Goal: Transaction & Acquisition: Book appointment/travel/reservation

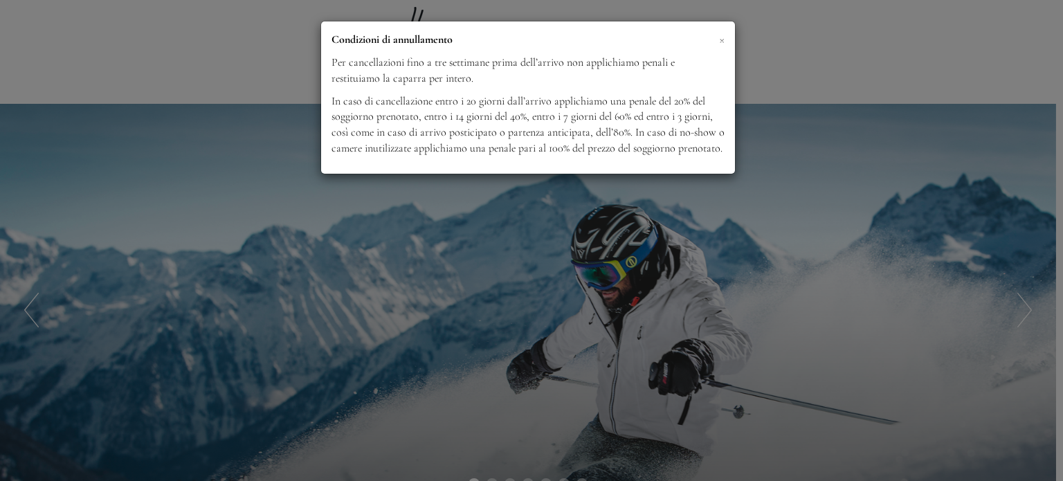
click at [723, 38] on span "×" at bounding box center [722, 38] width 6 height 17
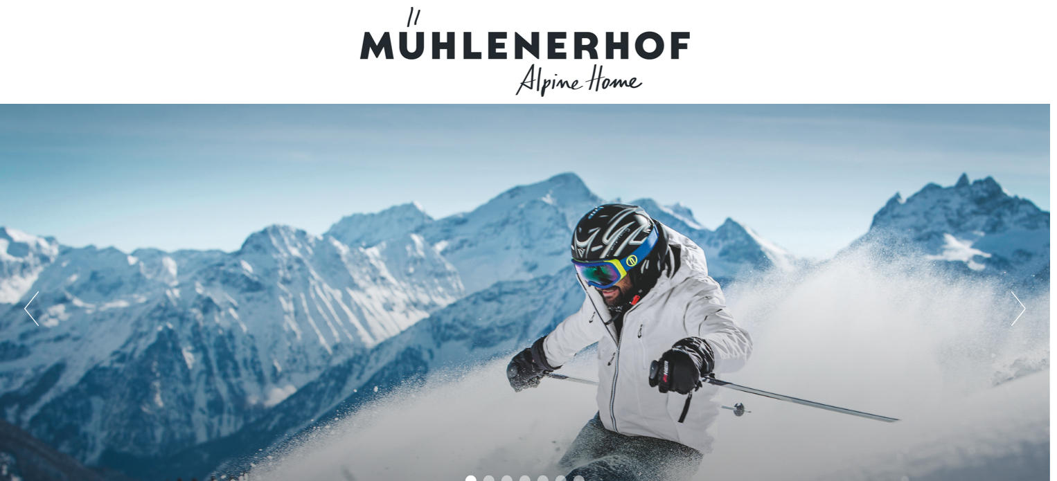
scroll to position [421, 0]
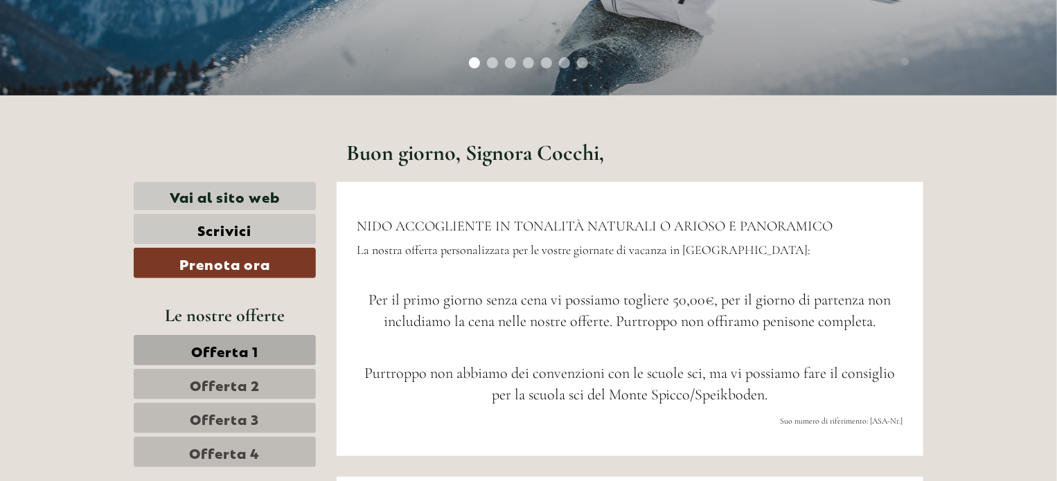
click at [551, 381] on span "Purtroppo non abbiamo dei convenzioni con le scuole sci, ma vi possiamo fare il…" at bounding box center [629, 383] width 530 height 39
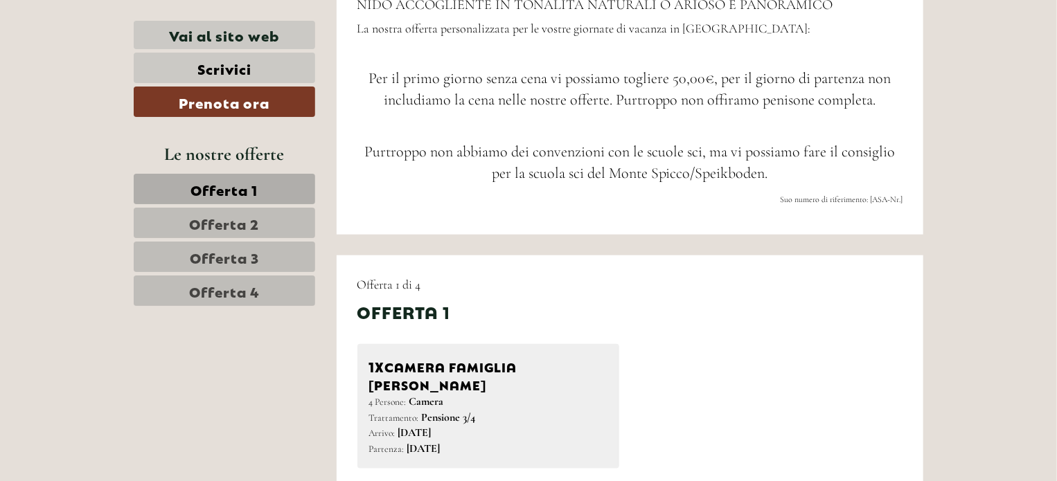
scroll to position [670, 0]
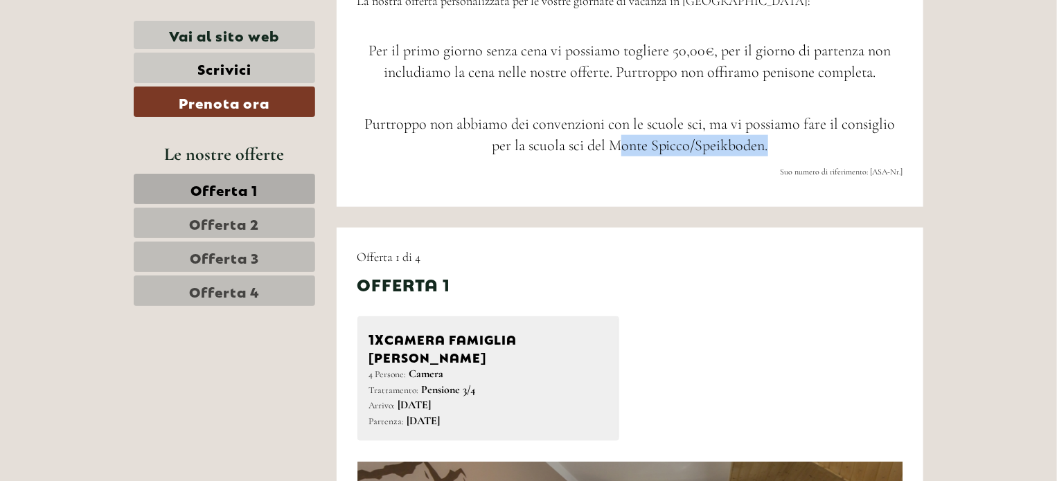
drag, startPoint x: 618, startPoint y: 143, endPoint x: 774, endPoint y: 139, distance: 156.5
click at [774, 139] on p "Purtroppo non abbiamo dei convenzioni con le scuole sci, ma vi possiamo fare il…" at bounding box center [630, 136] width 546 height 44
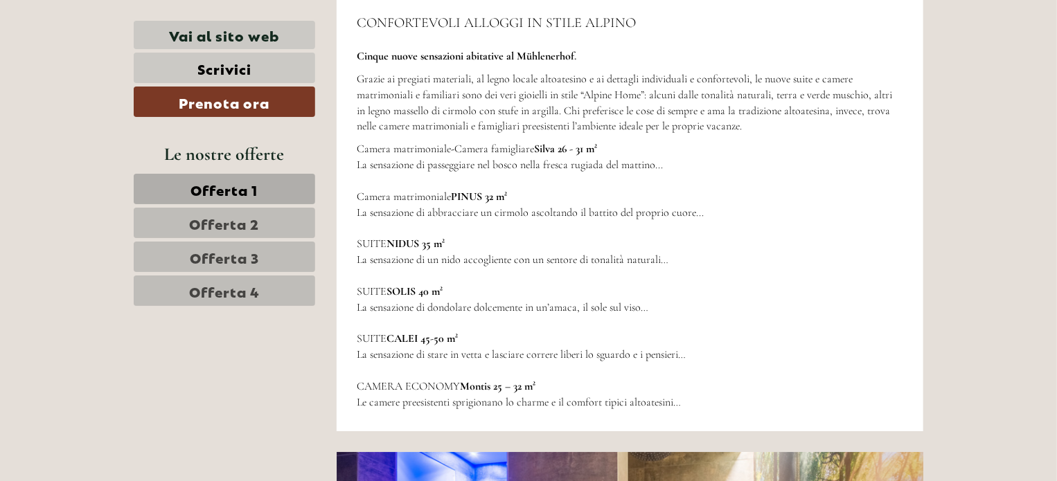
scroll to position [4830, 0]
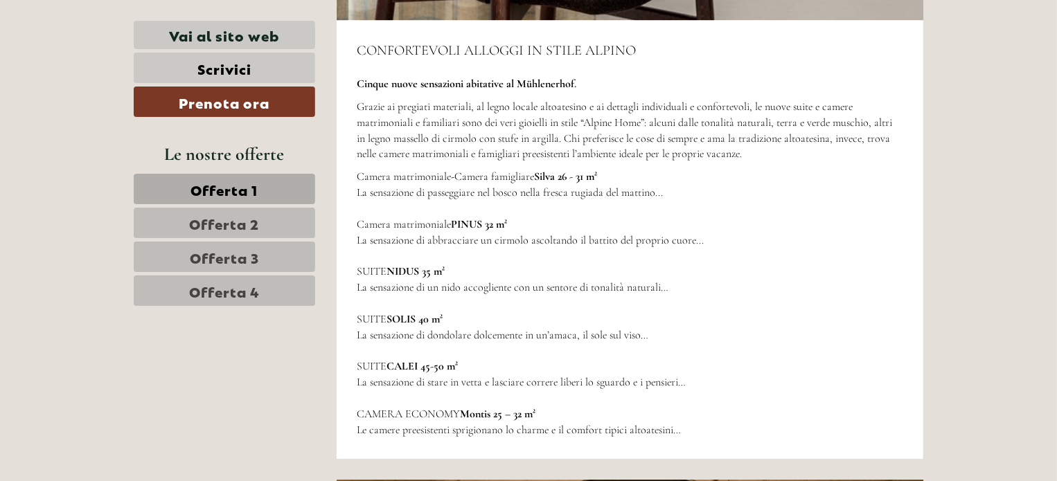
click at [249, 247] on span "Offerta 3" at bounding box center [224, 256] width 69 height 19
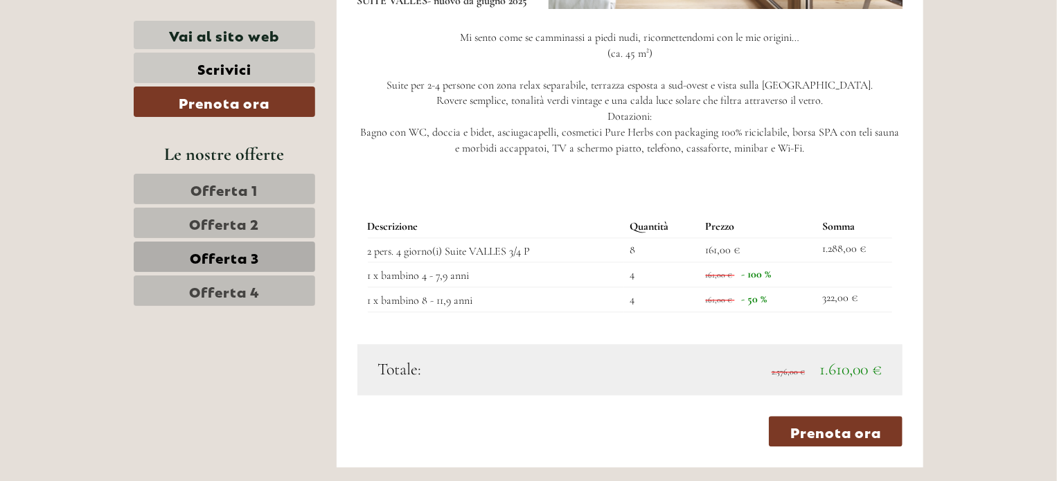
scroll to position [1464, 0]
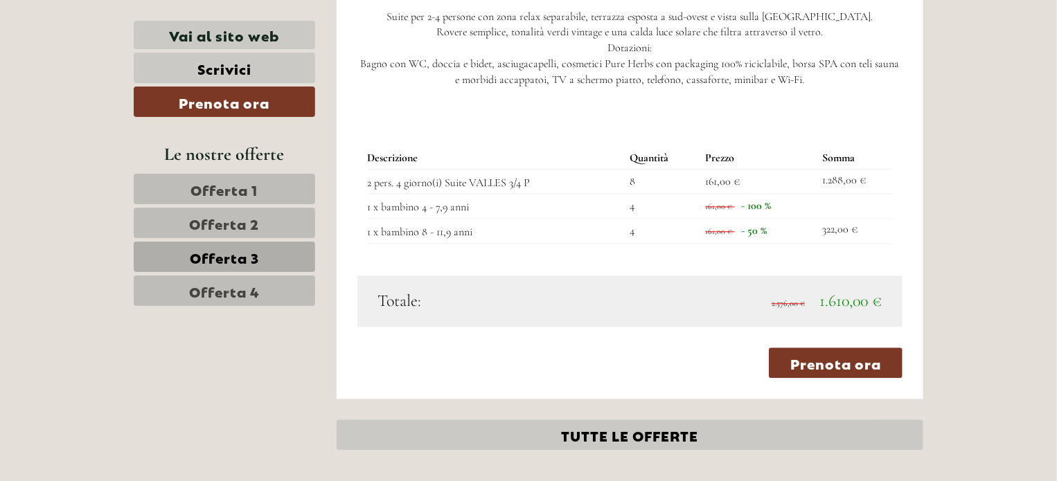
drag, startPoint x: 258, startPoint y: 274, endPoint x: 242, endPoint y: 290, distance: 22.5
click at [242, 290] on link "Offerta 4" at bounding box center [224, 291] width 181 height 30
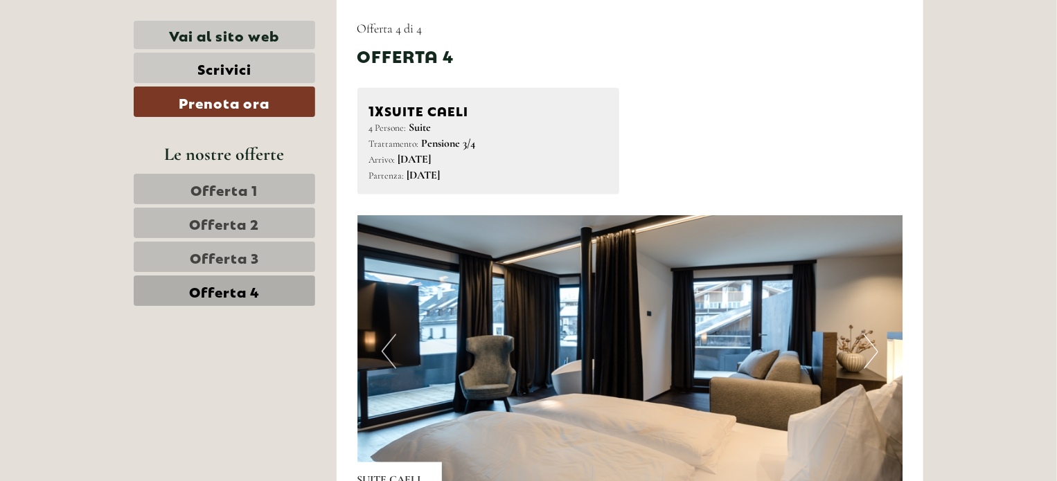
drag, startPoint x: 1052, startPoint y: 94, endPoint x: 1047, endPoint y: 168, distance: 74.2
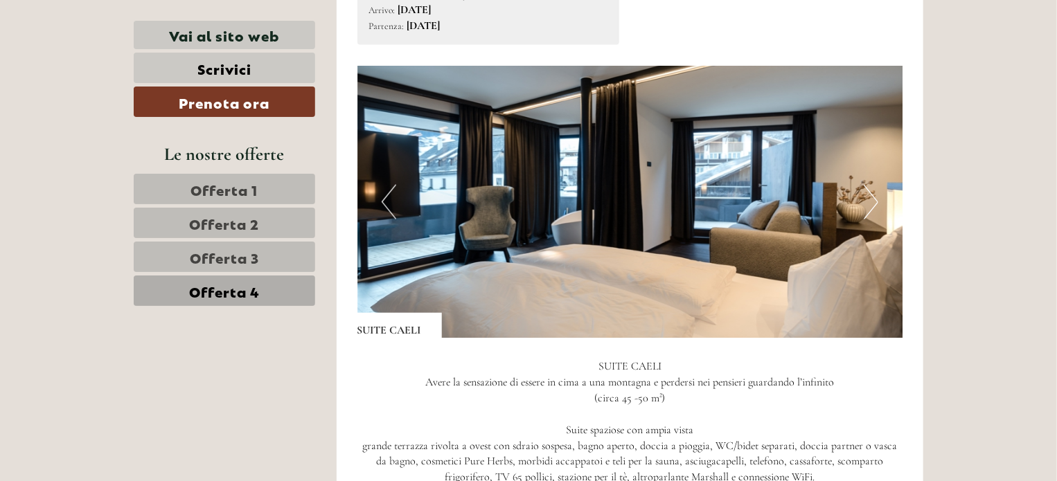
scroll to position [1027, 0]
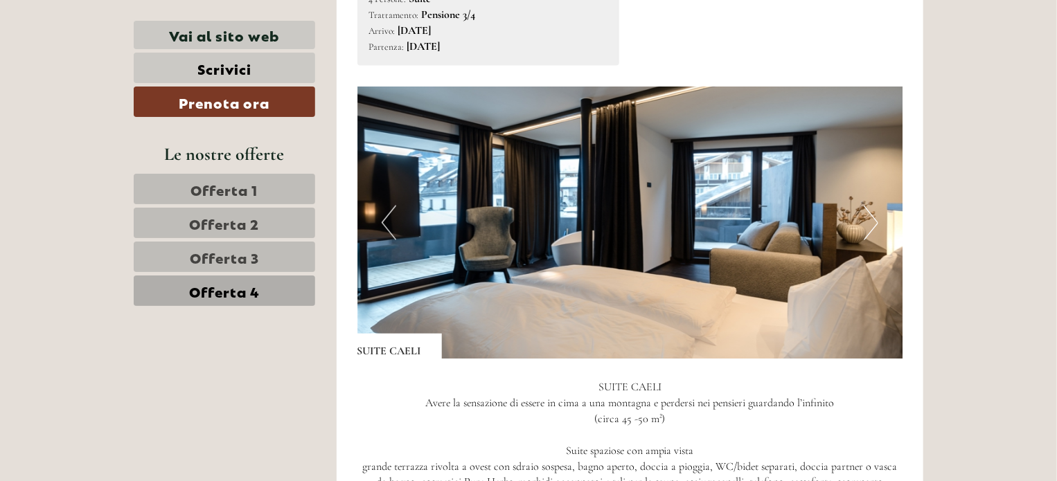
click at [872, 235] on button "Next" at bounding box center [870, 223] width 15 height 35
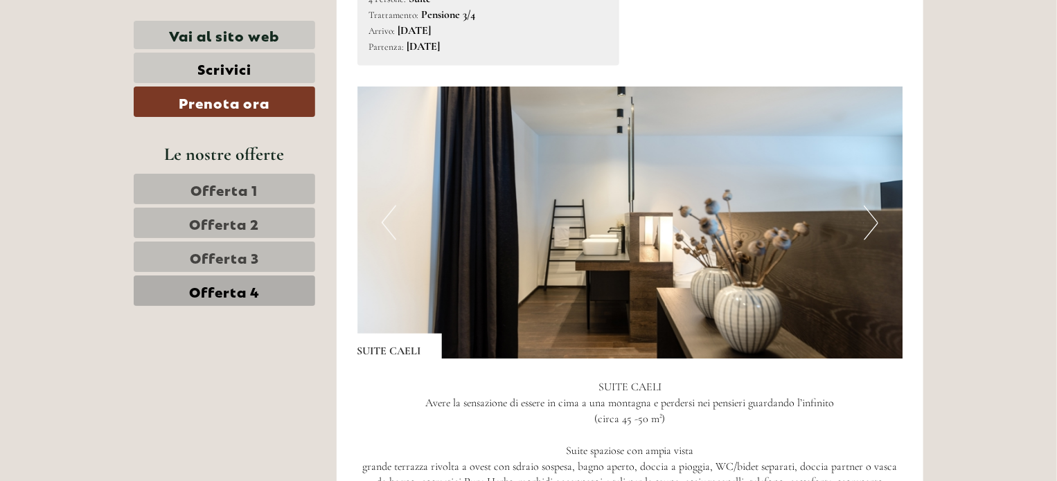
click at [872, 228] on button "Next" at bounding box center [870, 223] width 15 height 35
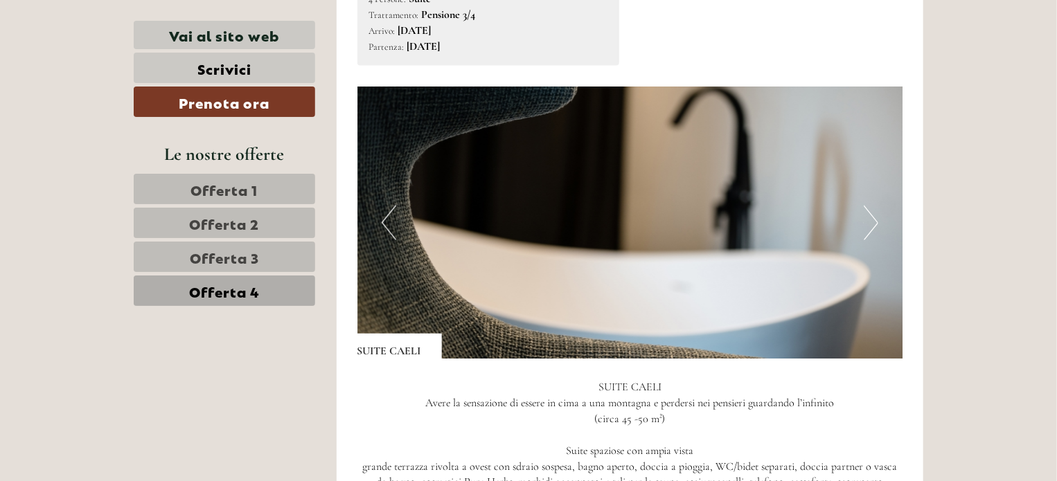
click at [872, 228] on button "Next" at bounding box center [870, 223] width 15 height 35
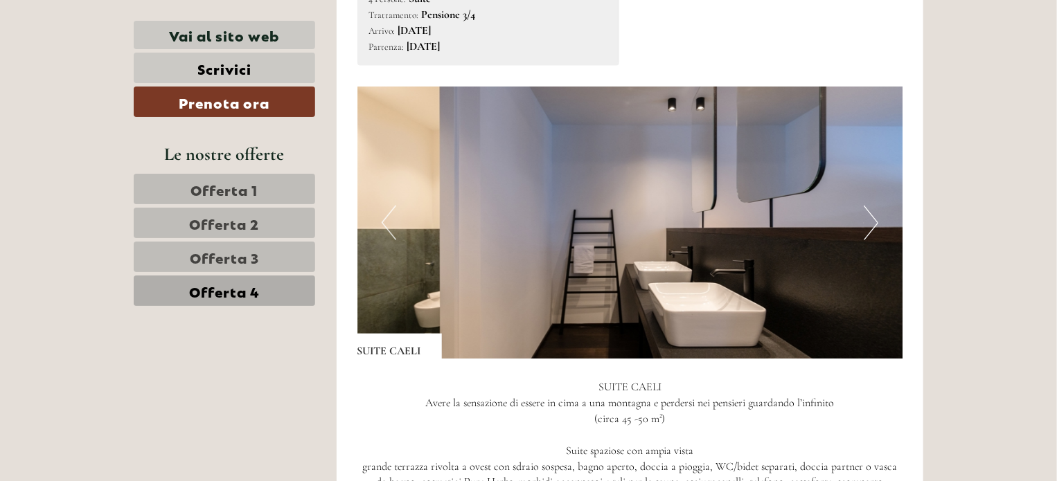
click at [872, 228] on button "Next" at bounding box center [870, 223] width 15 height 35
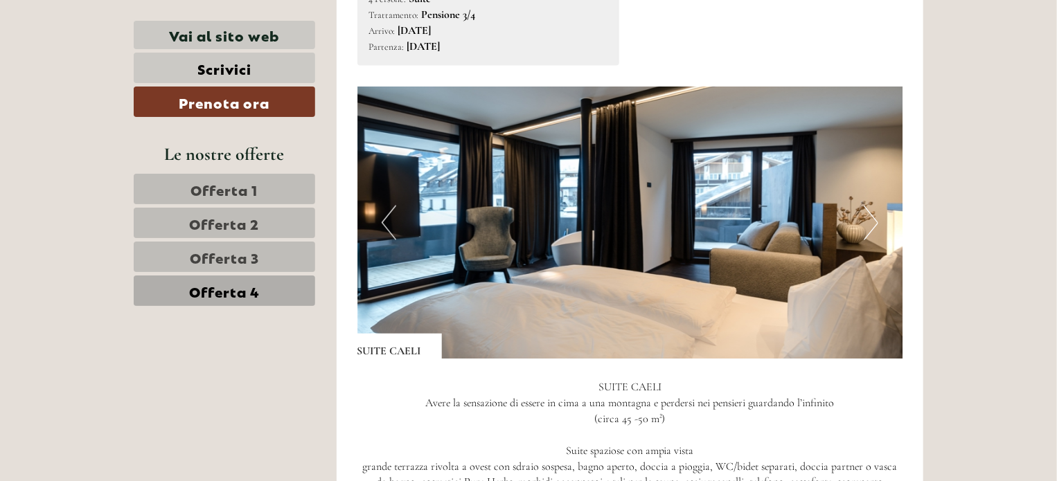
click at [874, 226] on button "Next" at bounding box center [870, 223] width 15 height 35
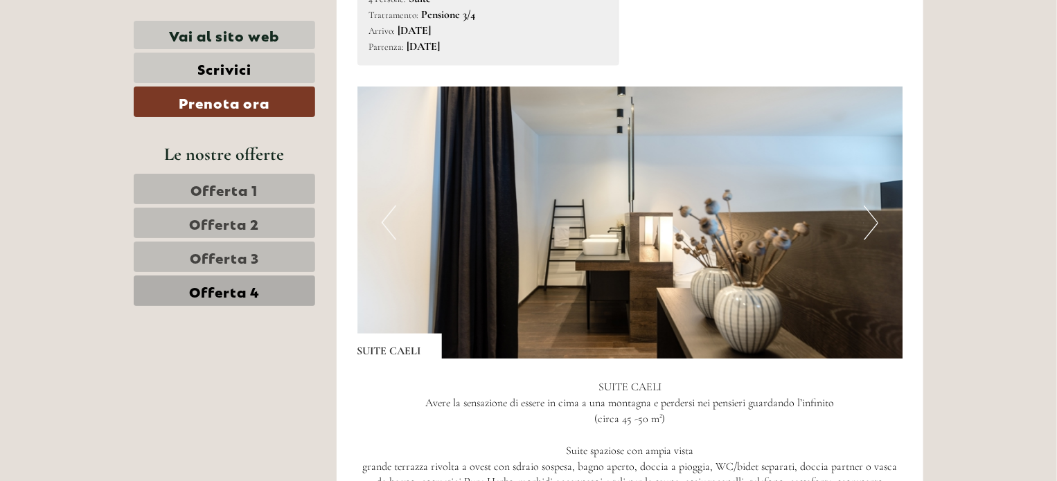
click at [874, 226] on button "Next" at bounding box center [870, 223] width 15 height 35
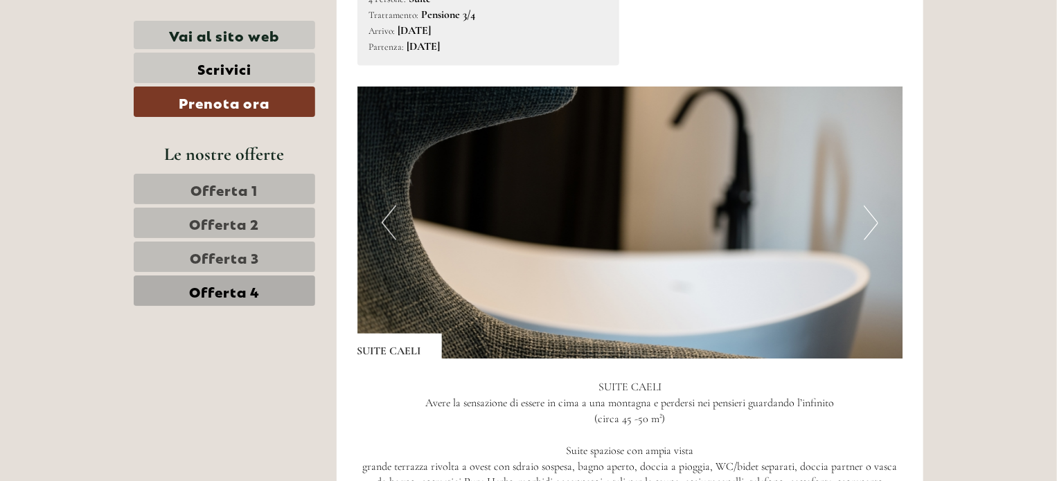
click at [281, 210] on link "Offerta 2" at bounding box center [224, 223] width 181 height 30
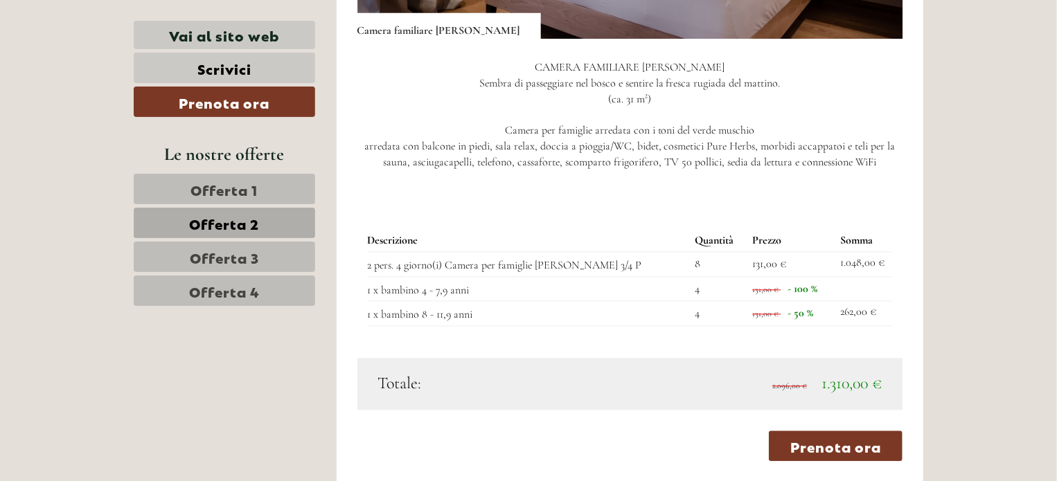
scroll to position [1374, 0]
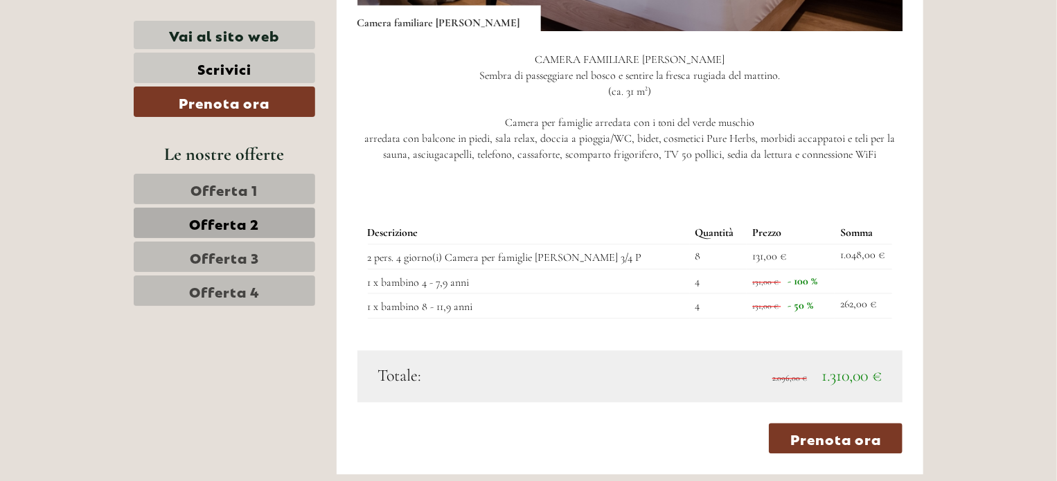
click at [271, 182] on link "Offerta 1" at bounding box center [224, 189] width 181 height 30
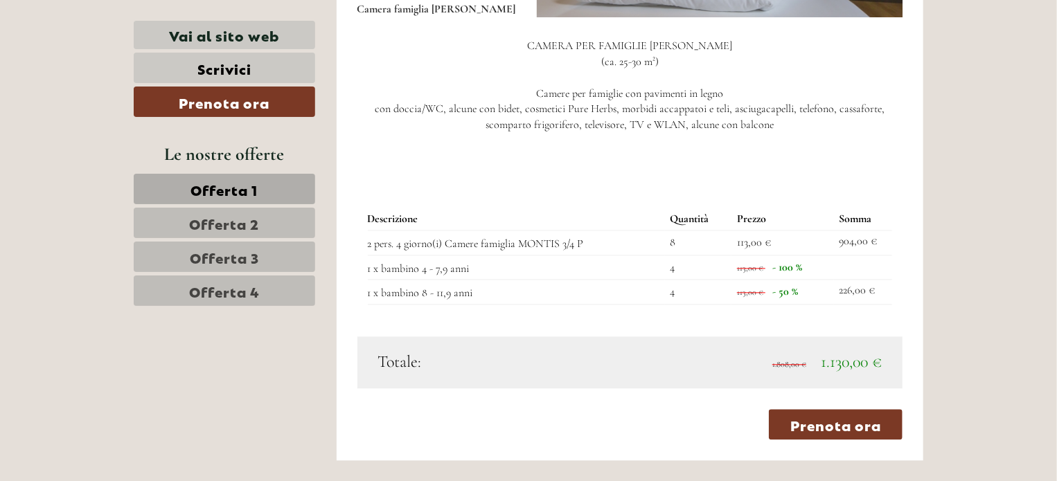
scroll to position [1360, 0]
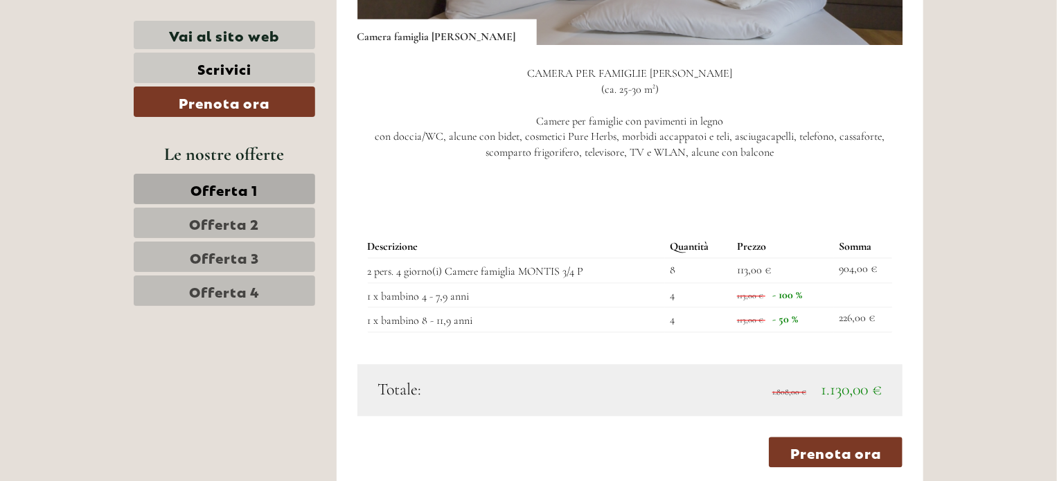
click at [259, 224] on span "Offerta 2" at bounding box center [225, 222] width 70 height 19
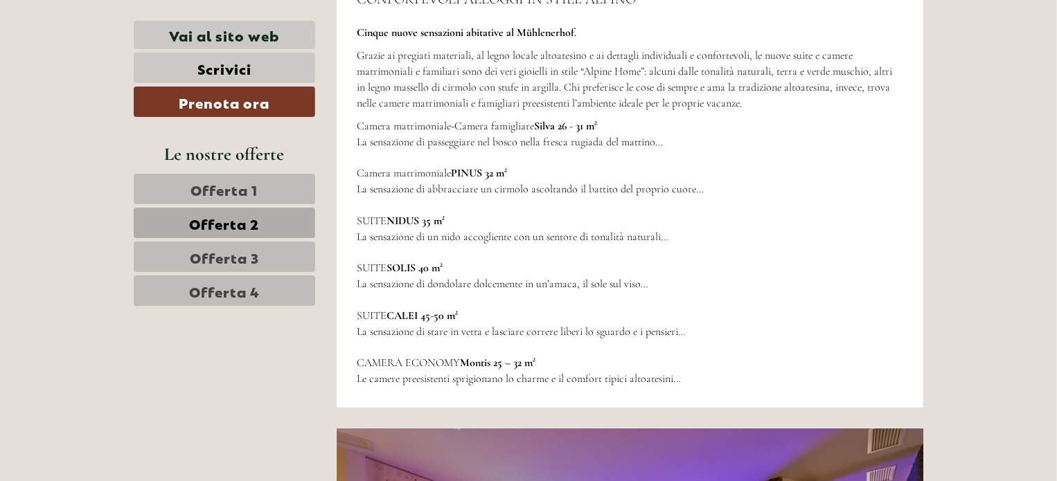
scroll to position [2918, 0]
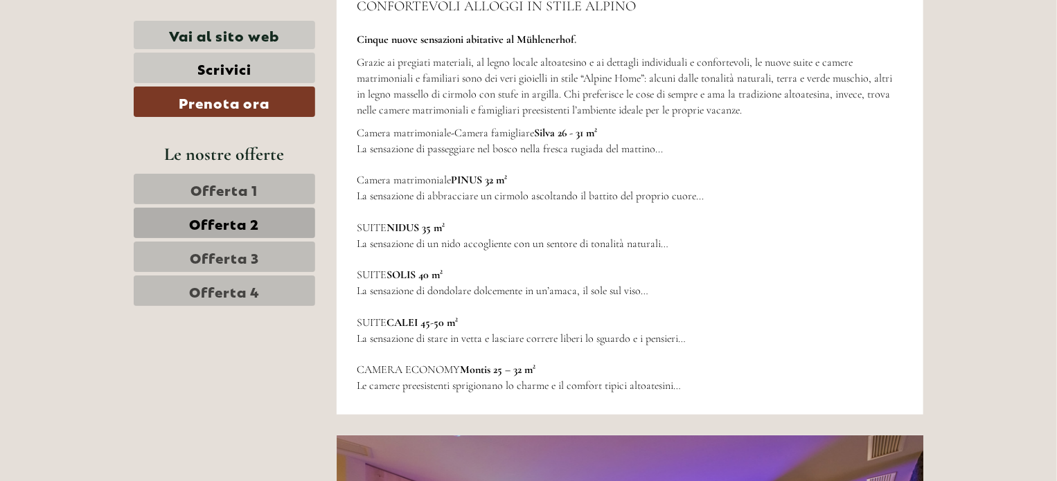
click at [249, 242] on link "Offerta 3" at bounding box center [224, 257] width 181 height 30
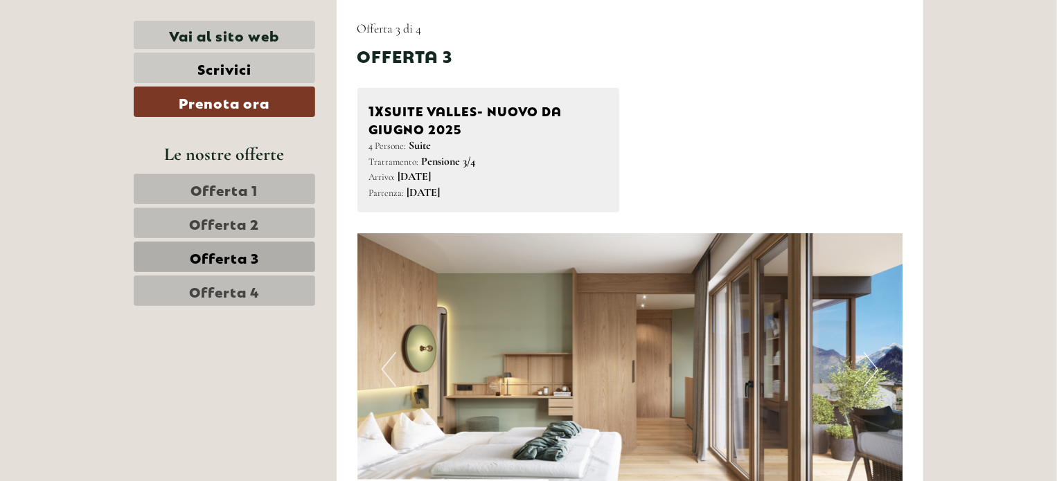
drag, startPoint x: 1055, startPoint y: 77, endPoint x: 1057, endPoint y: 107, distance: 29.8
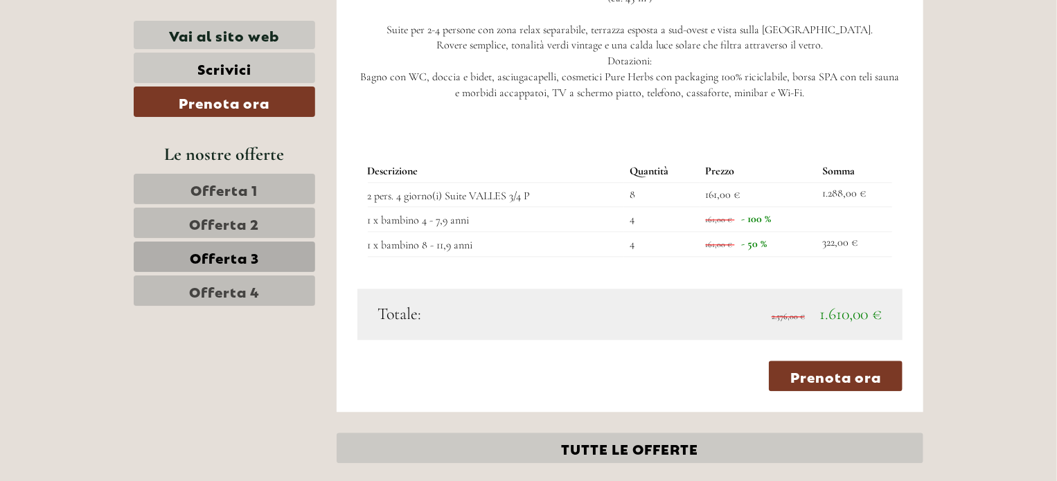
scroll to position [1361, 0]
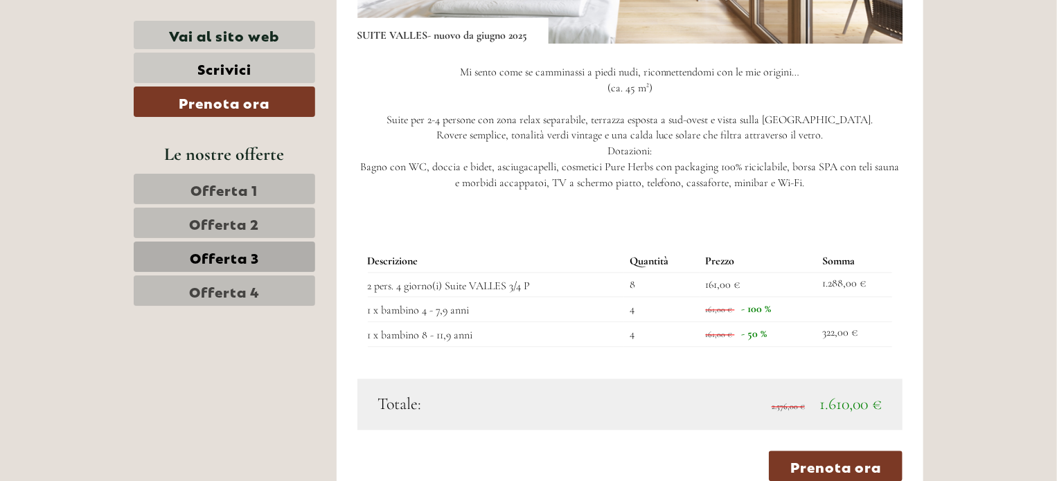
click at [274, 177] on link "Offerta 1" at bounding box center [224, 189] width 181 height 30
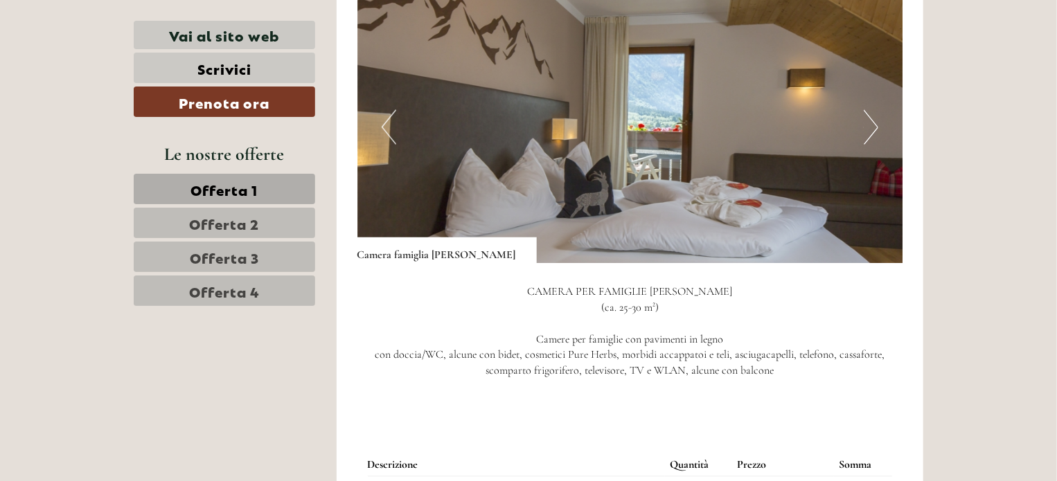
scroll to position [1134, 0]
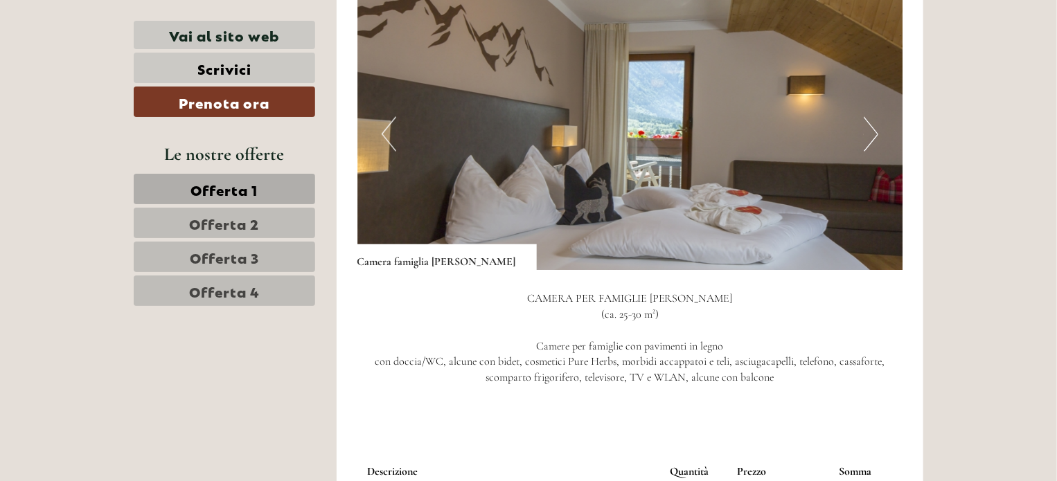
click at [889, 106] on img at bounding box center [630, 134] width 546 height 273
click at [887, 107] on img at bounding box center [630, 134] width 546 height 273
click at [877, 117] on button "Next" at bounding box center [870, 134] width 15 height 35
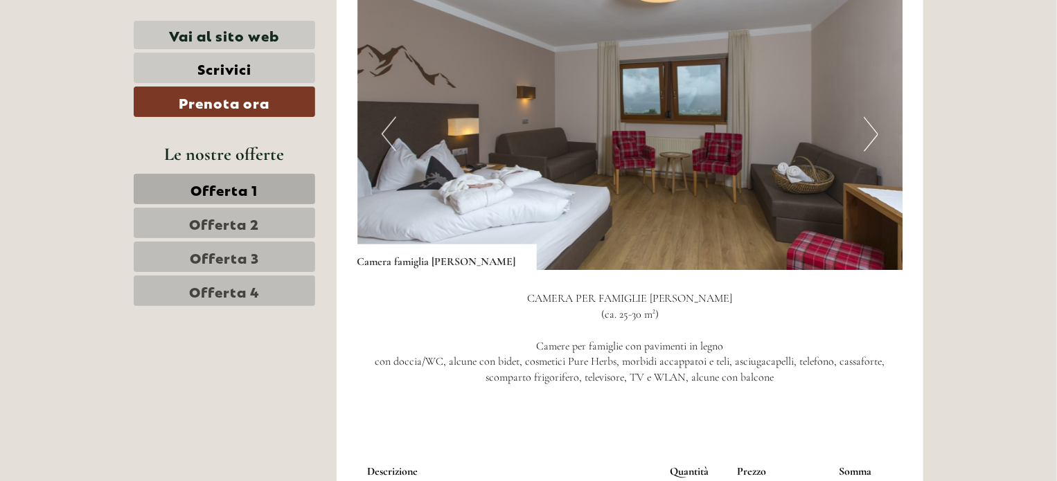
click at [877, 117] on button "Next" at bounding box center [870, 134] width 15 height 35
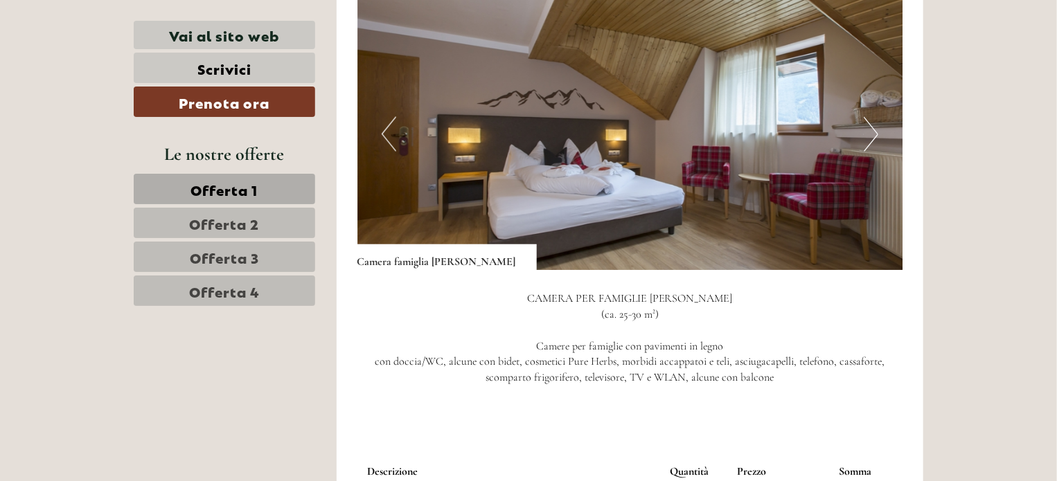
click at [877, 117] on button "Next" at bounding box center [870, 134] width 15 height 35
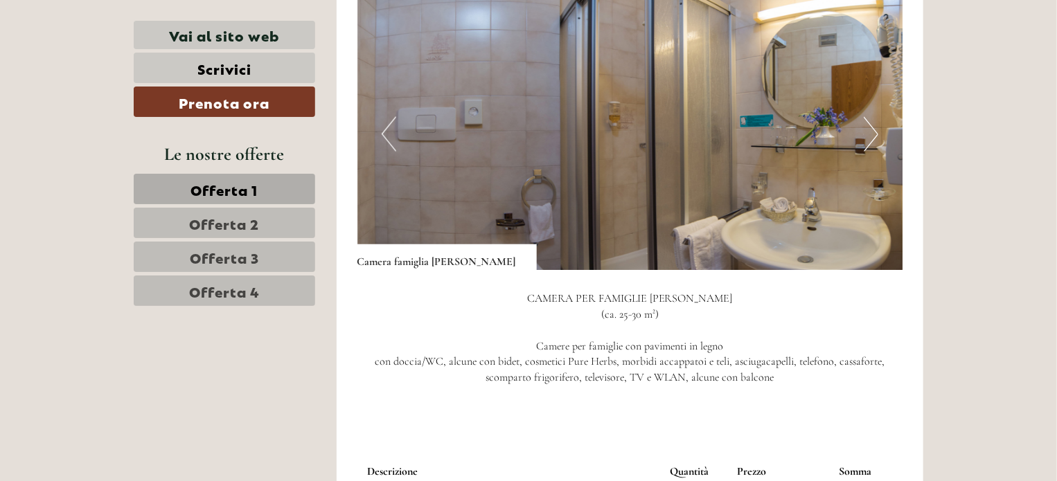
click at [877, 117] on button "Next" at bounding box center [870, 134] width 15 height 35
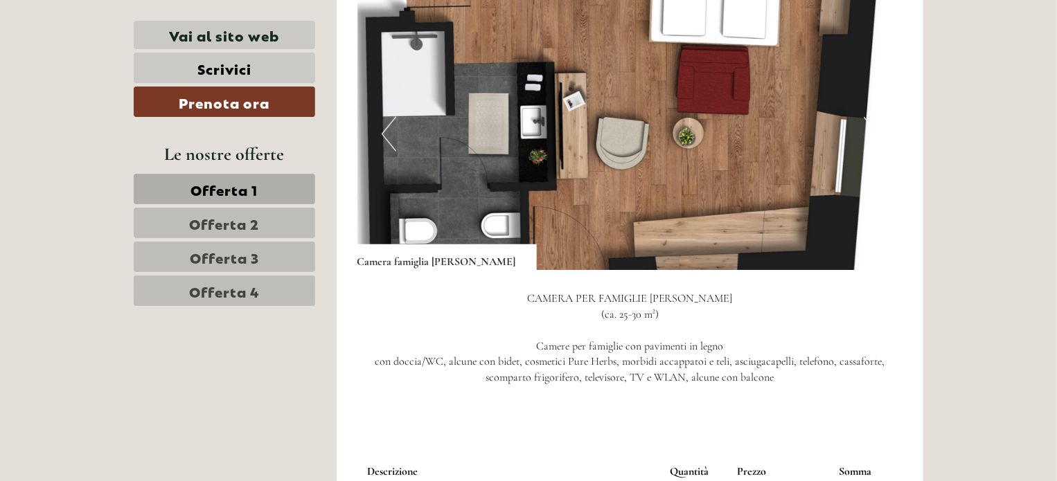
click at [877, 117] on button "Next" at bounding box center [870, 134] width 15 height 35
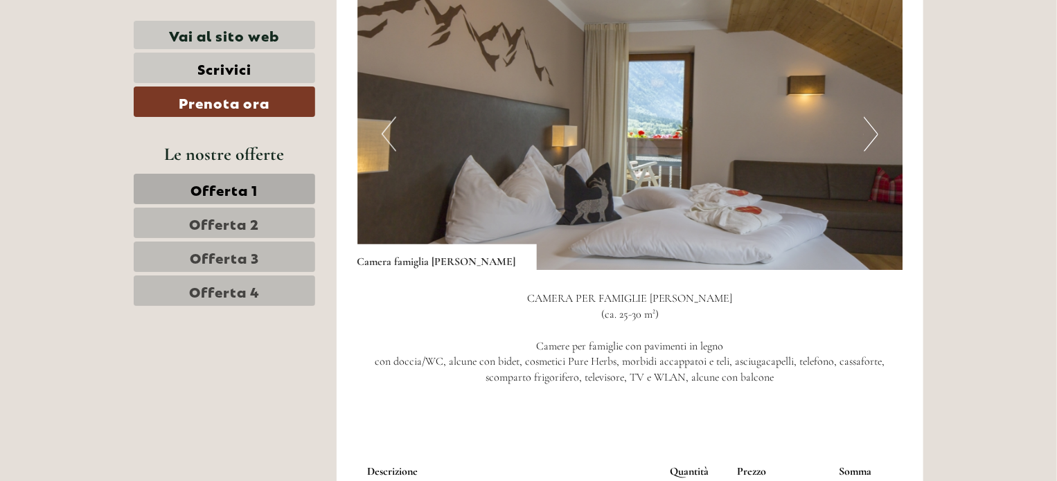
click at [373, 123] on img at bounding box center [630, 134] width 546 height 273
click at [387, 123] on button "Previous" at bounding box center [388, 134] width 15 height 35
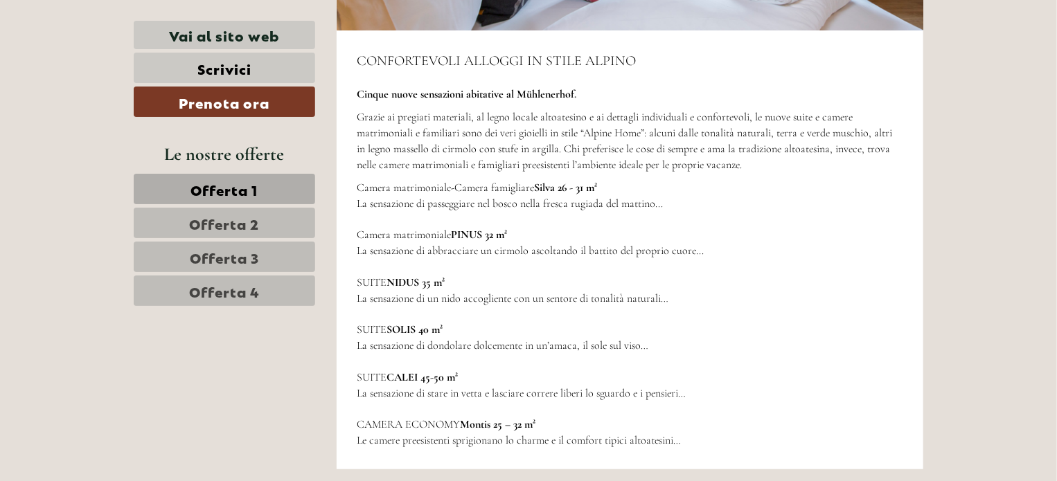
scroll to position [2870, 0]
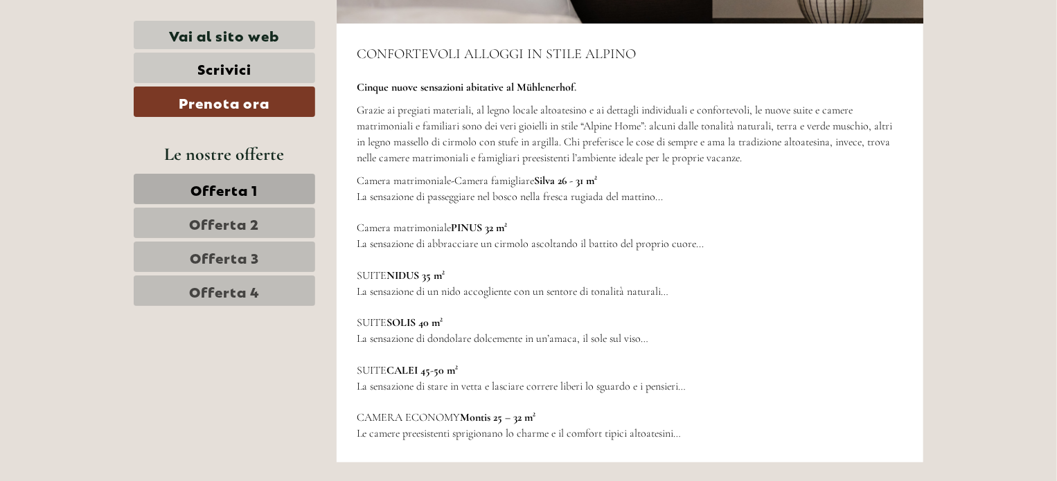
drag, startPoint x: 504, startPoint y: 185, endPoint x: 558, endPoint y: 252, distance: 86.2
click at [558, 252] on div "CONFORTEVOLI ALLOGGI IN STILE ALPINO Cinque nuove sensazioni abitative al Mühle…" at bounding box center [629, 243] width 587 height 439
drag, startPoint x: 558, startPoint y: 252, endPoint x: 582, endPoint y: 201, distance: 56.7
click at [582, 201] on div "CONFORTEVOLI ALLOGGI IN STILE ALPINO Cinque nuove sensazioni abitative al Mühle…" at bounding box center [629, 243] width 587 height 439
click at [582, 220] on p "Camera matrimoniale PINUS 32 m²" at bounding box center [630, 228] width 546 height 16
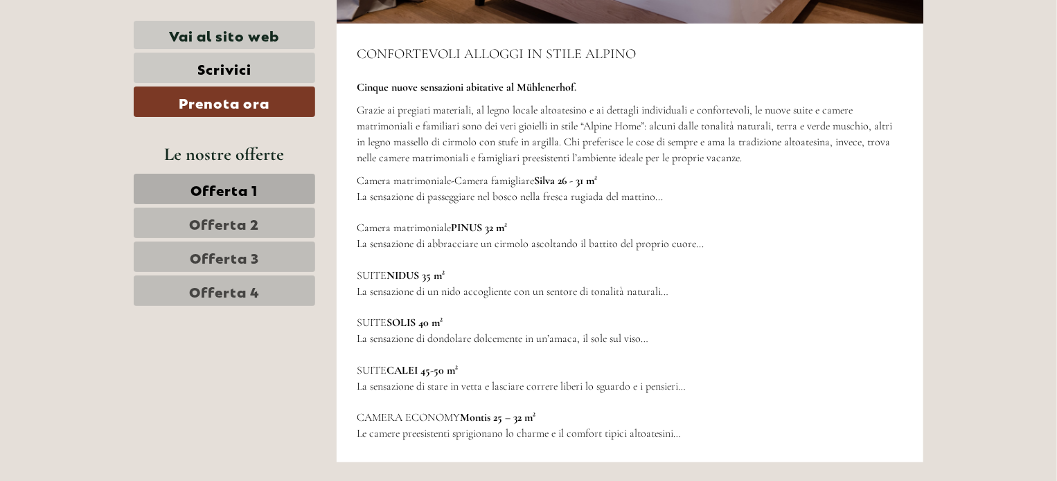
click at [258, 220] on span "Offerta 2" at bounding box center [225, 222] width 70 height 19
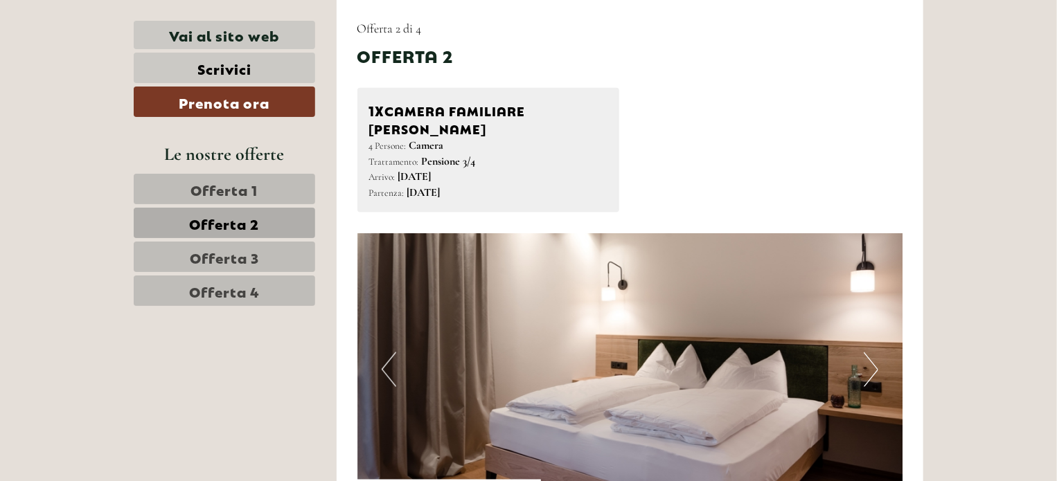
click at [854, 345] on img at bounding box center [630, 369] width 546 height 273
click at [861, 345] on img at bounding box center [630, 369] width 546 height 273
click at [872, 352] on button "Next" at bounding box center [870, 369] width 15 height 35
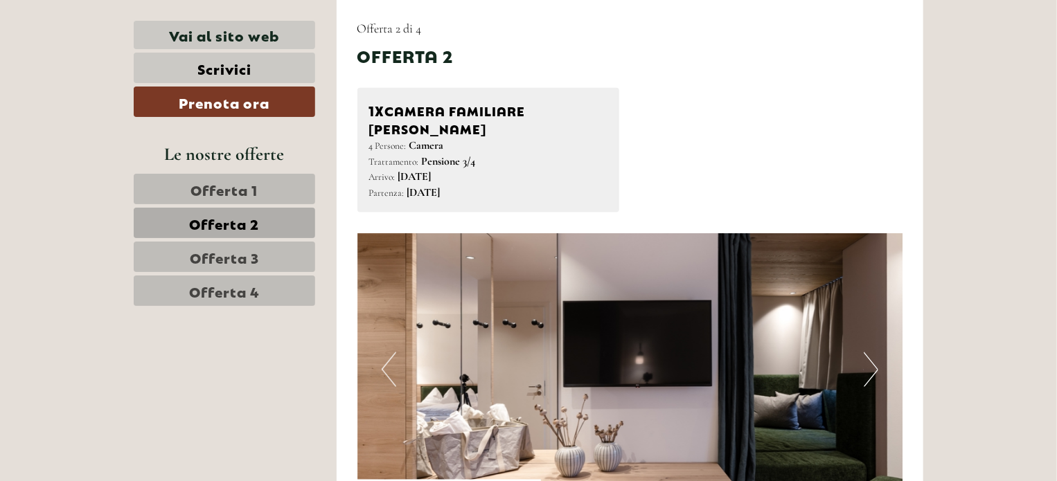
click at [872, 352] on button "Next" at bounding box center [870, 369] width 15 height 35
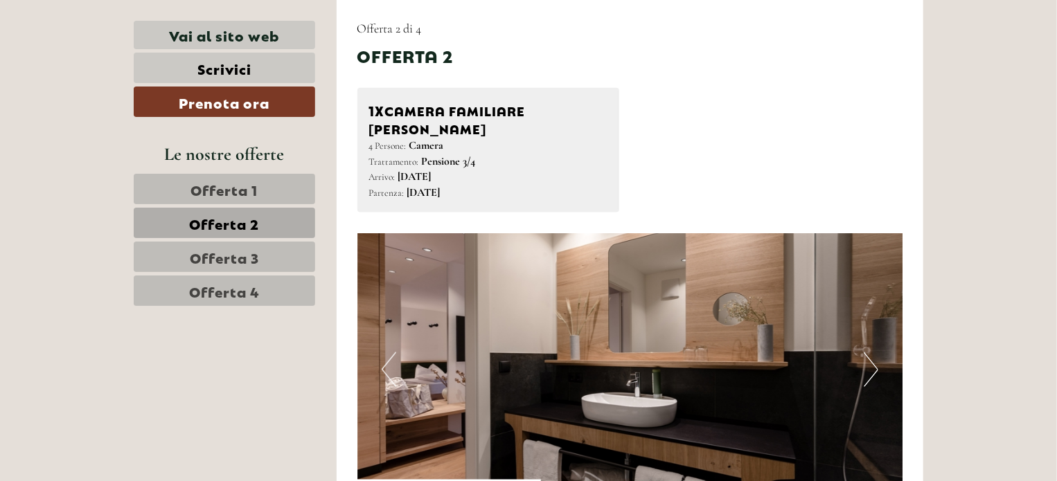
click at [872, 352] on button "Next" at bounding box center [870, 369] width 15 height 35
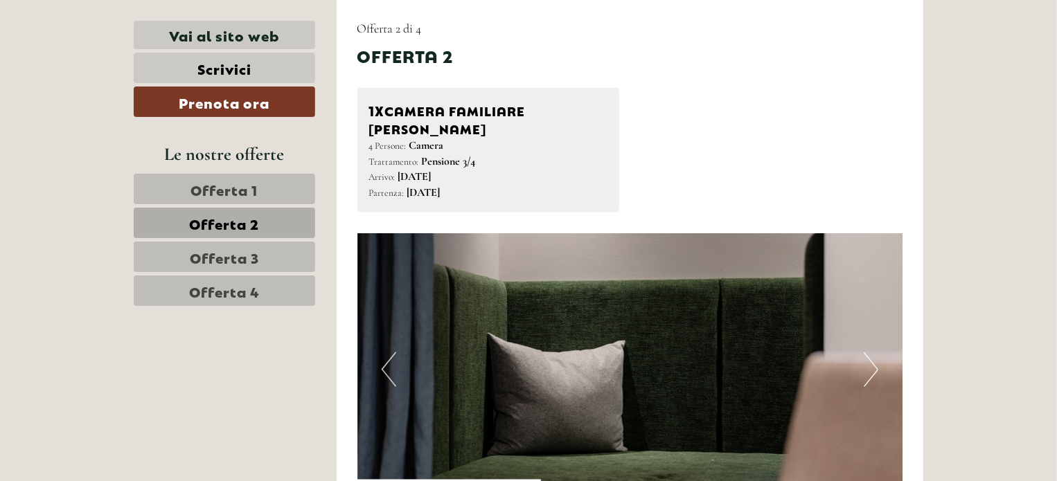
click at [872, 352] on button "Next" at bounding box center [870, 369] width 15 height 35
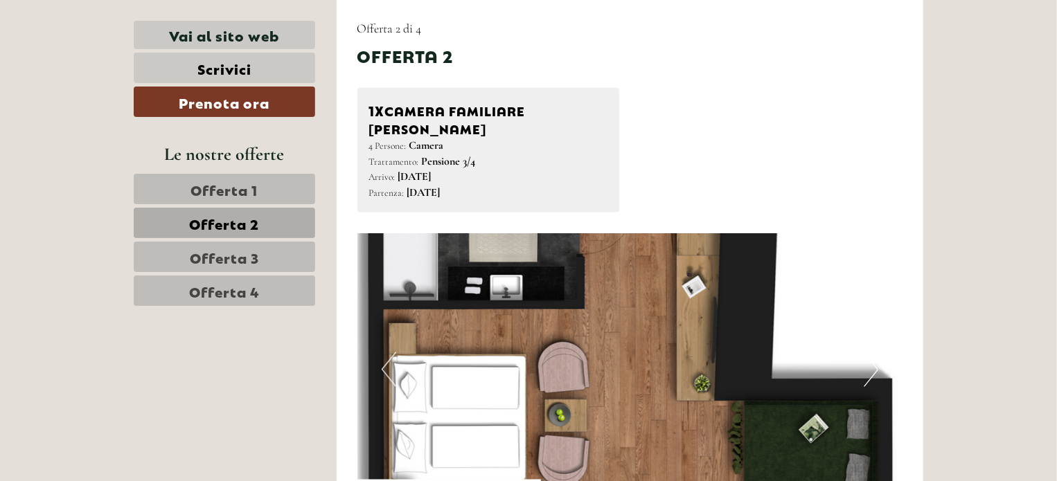
click at [872, 352] on button "Next" at bounding box center [870, 369] width 15 height 35
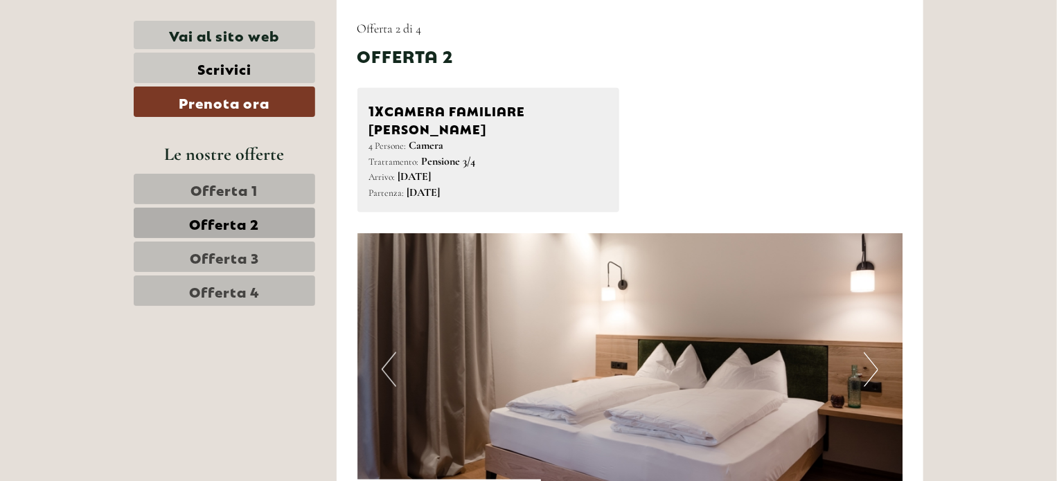
click at [382, 353] on button "Previous" at bounding box center [388, 369] width 15 height 35
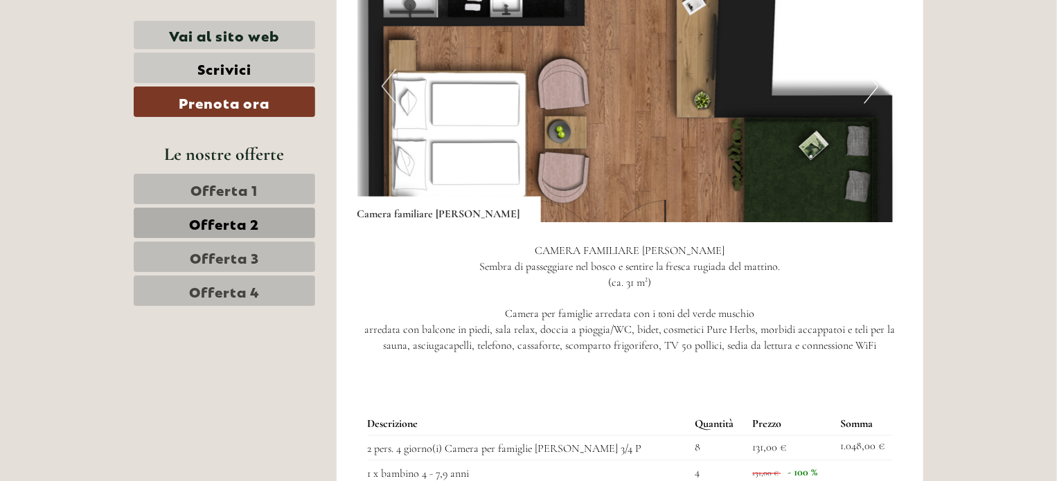
scroll to position [1072, 0]
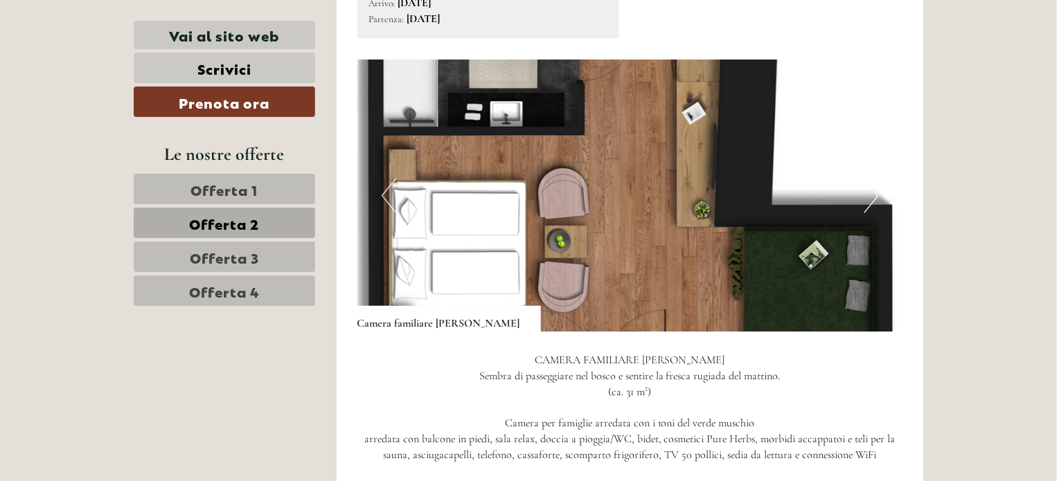
click at [524, 229] on img at bounding box center [630, 196] width 546 height 273
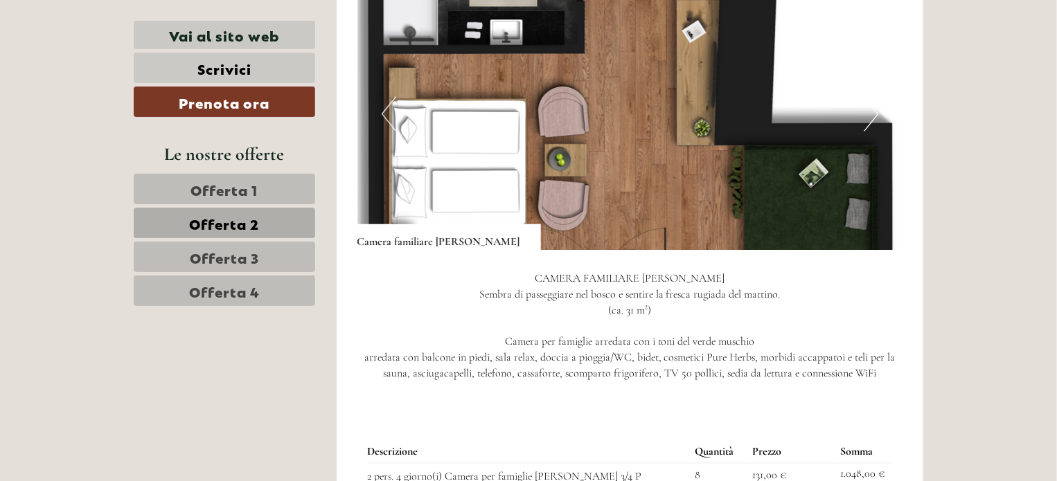
scroll to position [1156, 0]
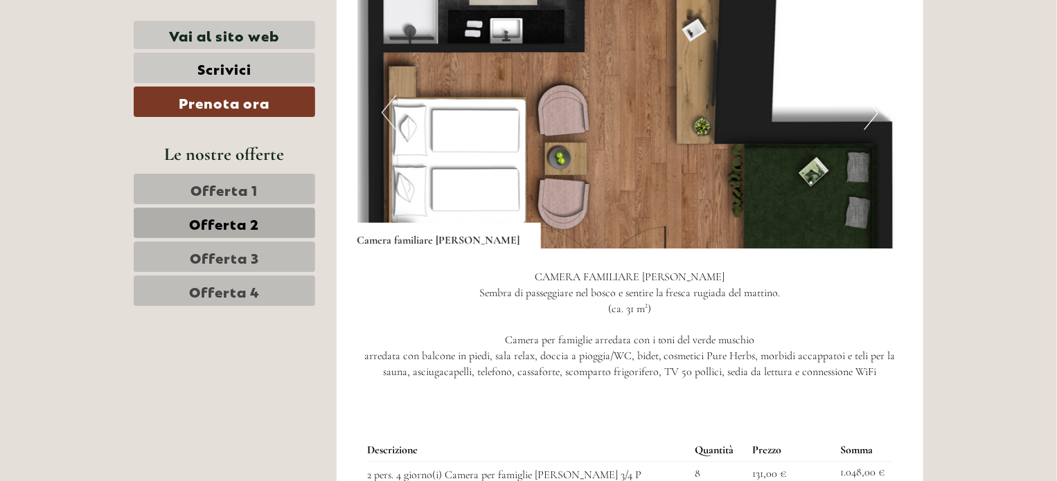
click at [288, 254] on link "Offerta 3" at bounding box center [224, 257] width 181 height 30
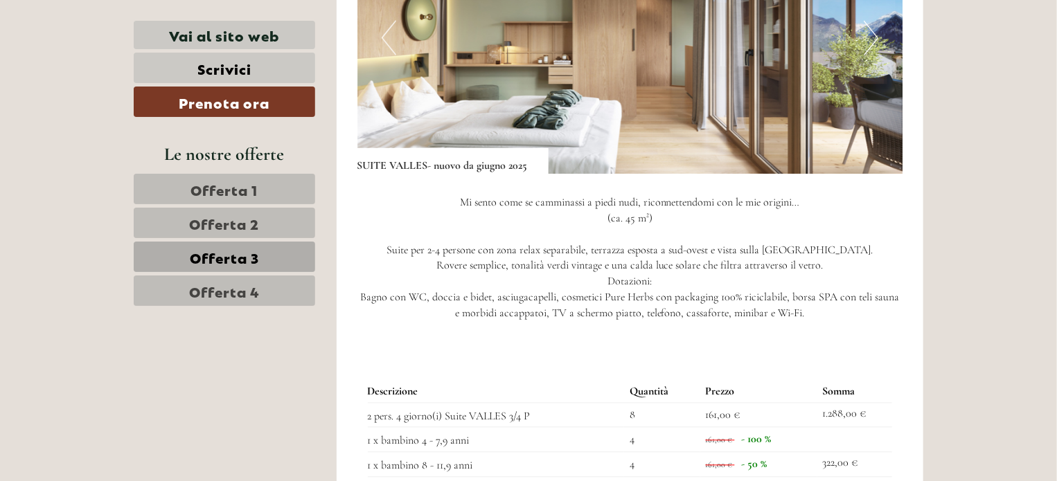
scroll to position [1203, 0]
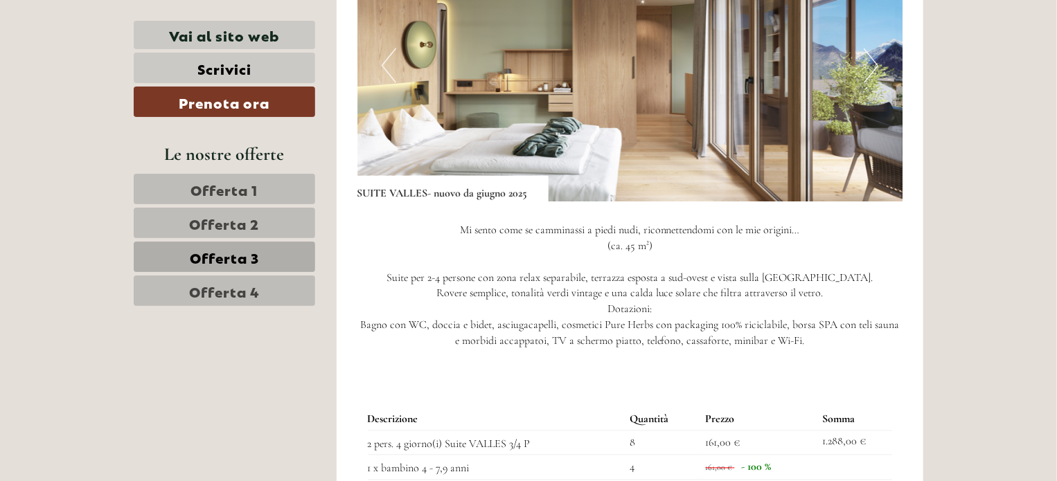
click at [872, 63] on button "Next" at bounding box center [870, 65] width 15 height 35
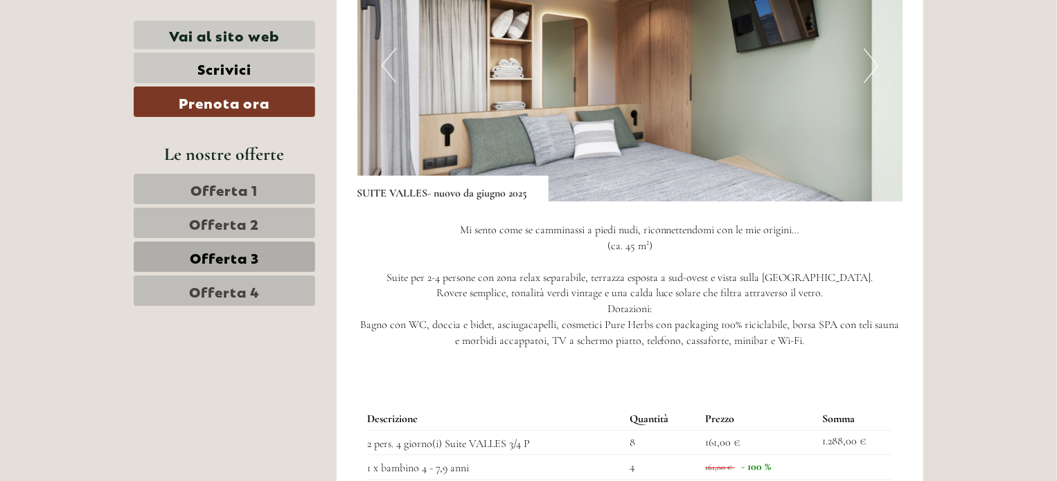
click at [872, 63] on button "Next" at bounding box center [870, 65] width 15 height 35
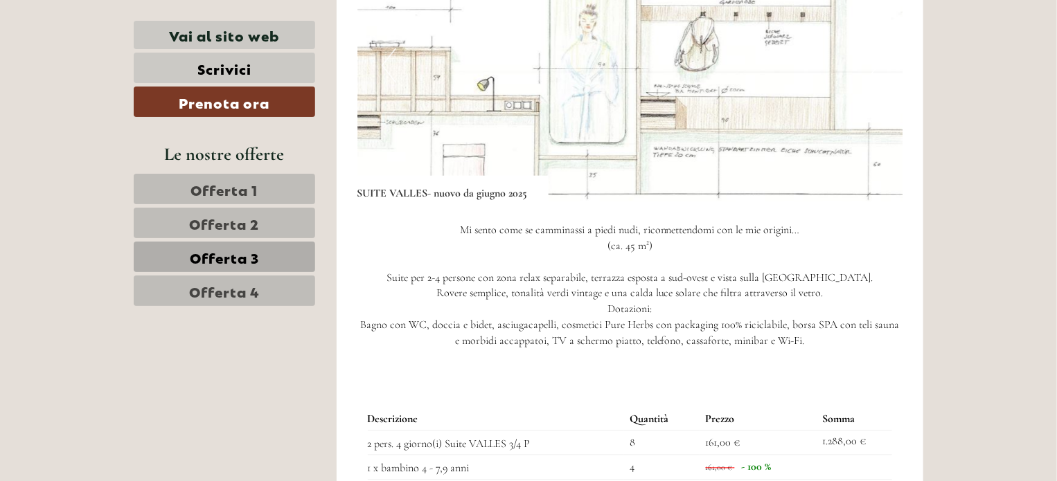
click at [872, 63] on button "Next" at bounding box center [870, 65] width 15 height 35
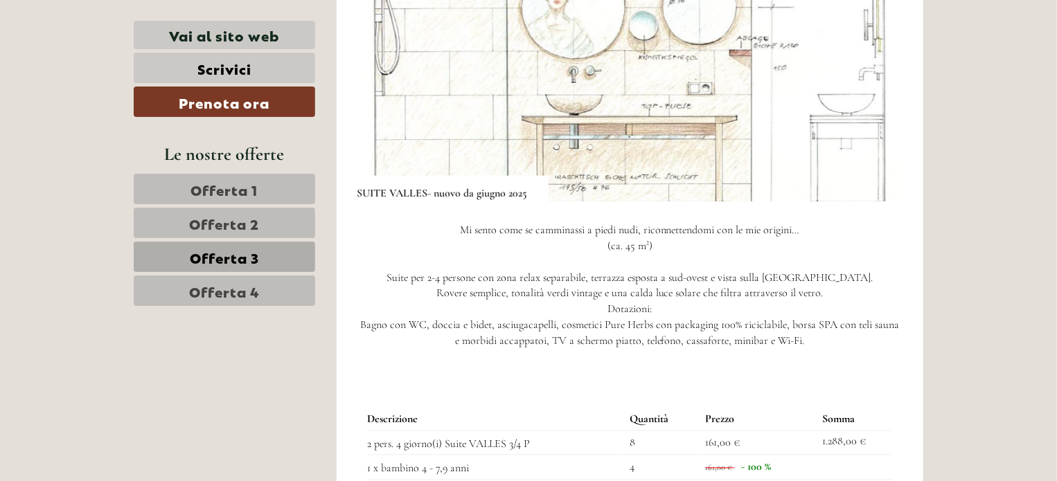
click at [872, 63] on button "Next" at bounding box center [870, 65] width 15 height 35
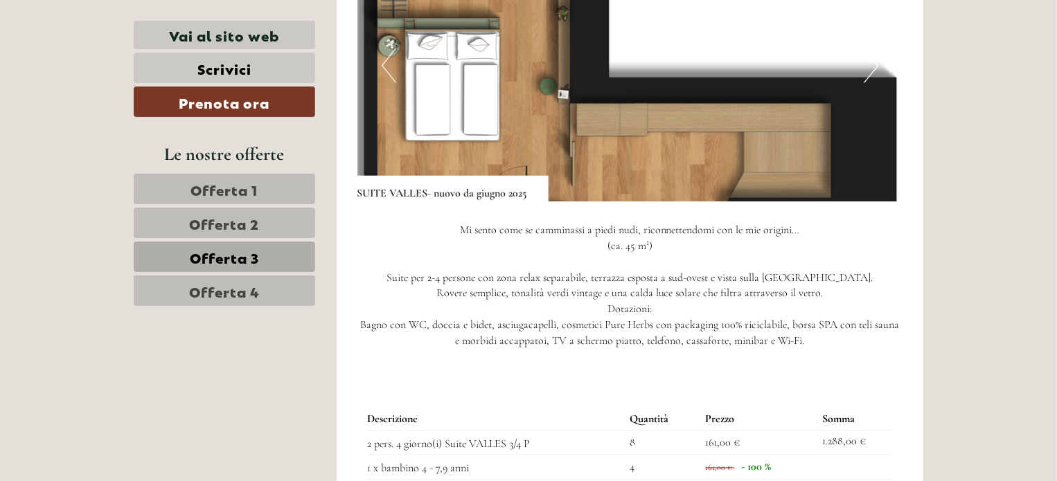
drag, startPoint x: 872, startPoint y: 63, endPoint x: 999, endPoint y: 102, distance: 132.5
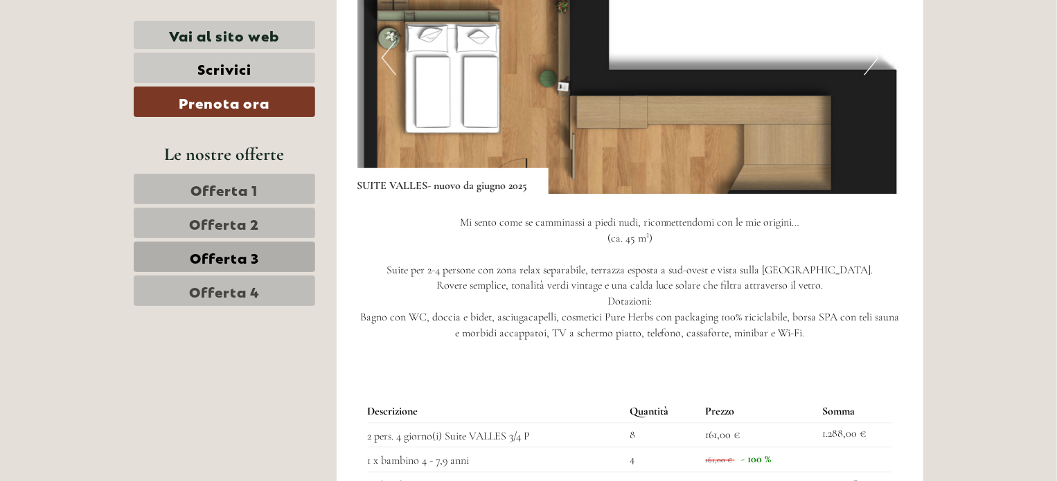
scroll to position [1485, 0]
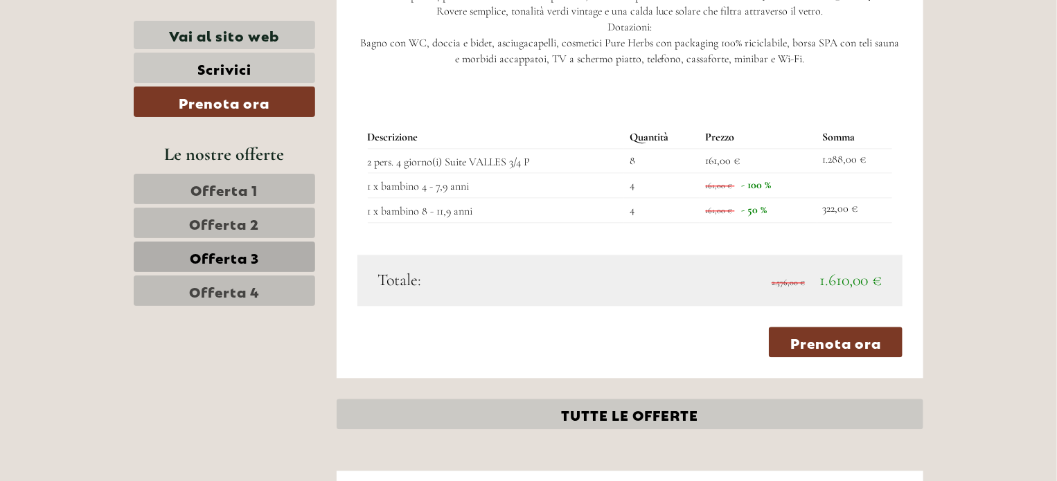
click at [241, 188] on span "Offerta 1" at bounding box center [224, 188] width 67 height 19
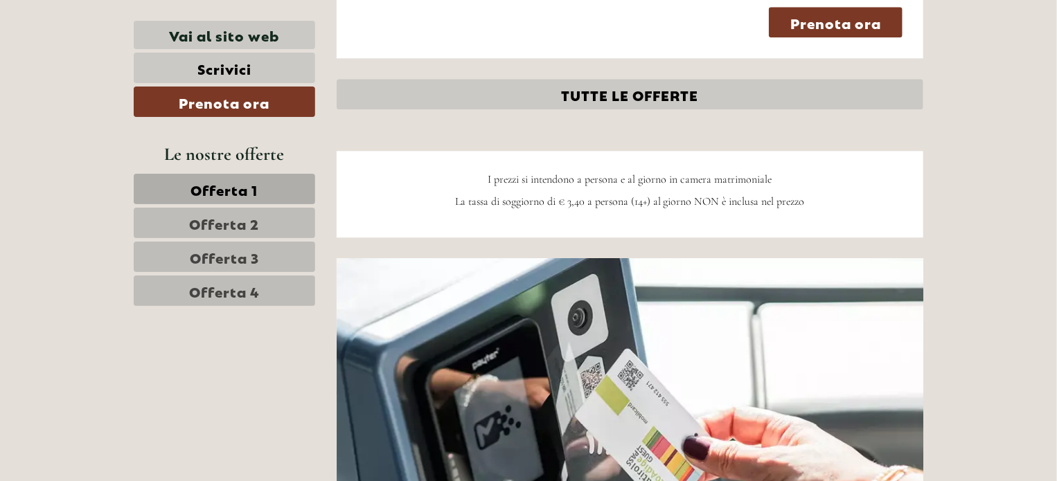
scroll to position [1777, 0]
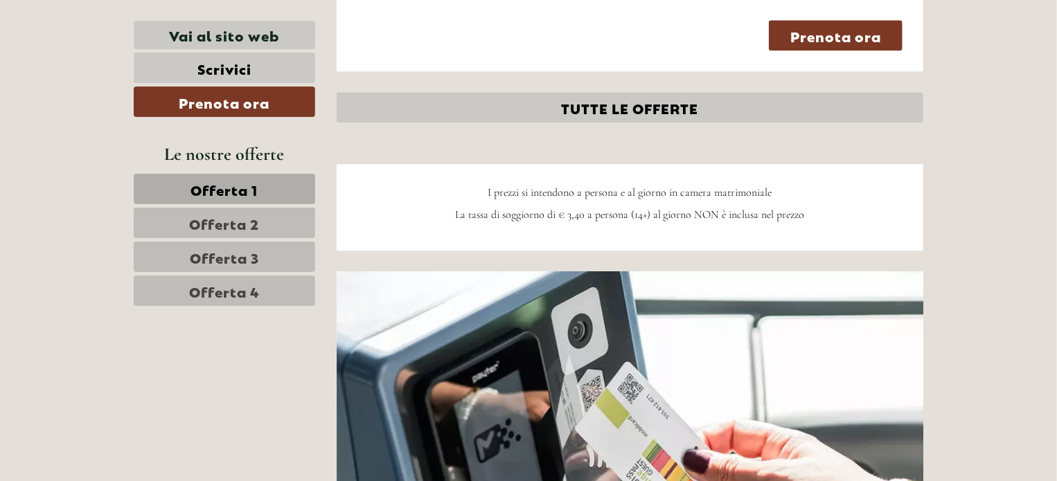
click at [602, 186] on span "I prezzi si intendono a persona e al giorno in camera matrimoniale" at bounding box center [629, 193] width 284 height 14
click at [279, 177] on link "Offerta 1" at bounding box center [224, 189] width 181 height 30
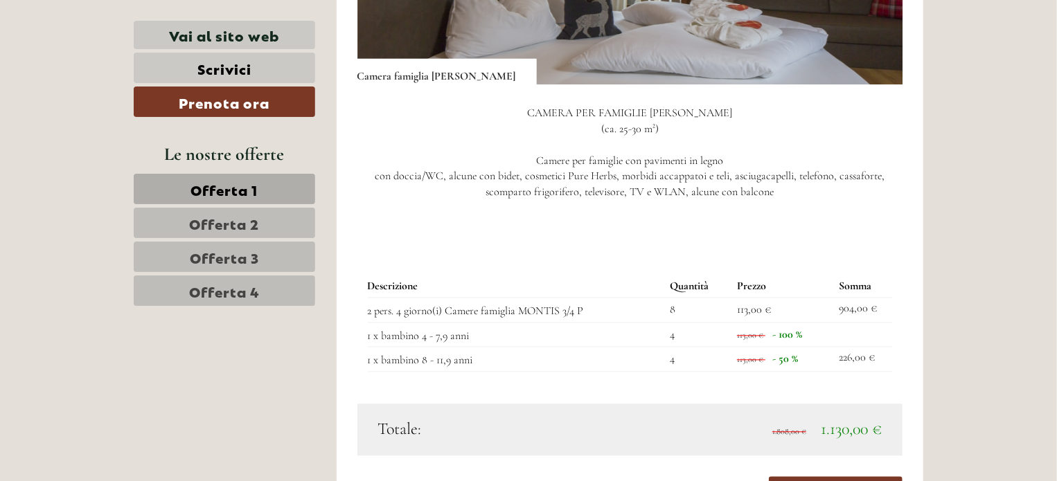
scroll to position [1741, 0]
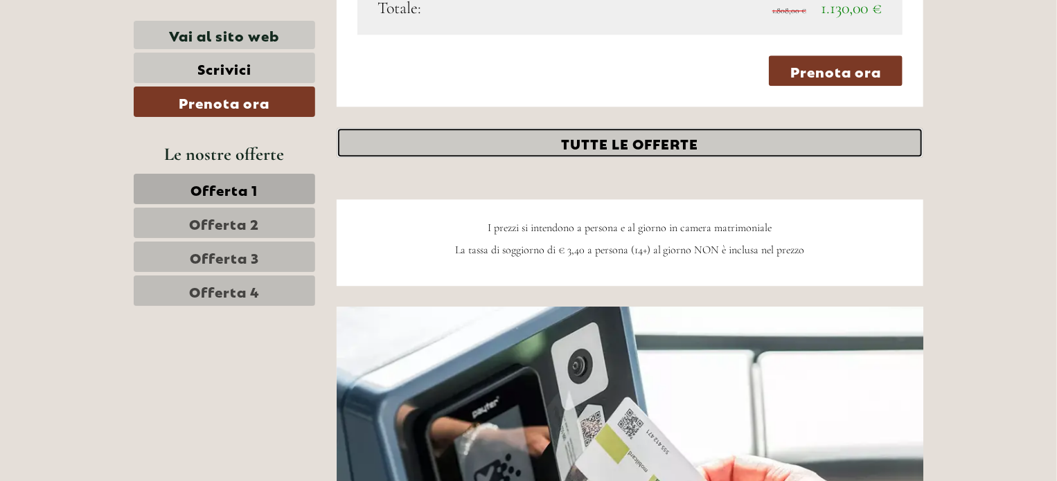
click at [678, 127] on link "TUTTE LE OFFERTE" at bounding box center [629, 142] width 587 height 30
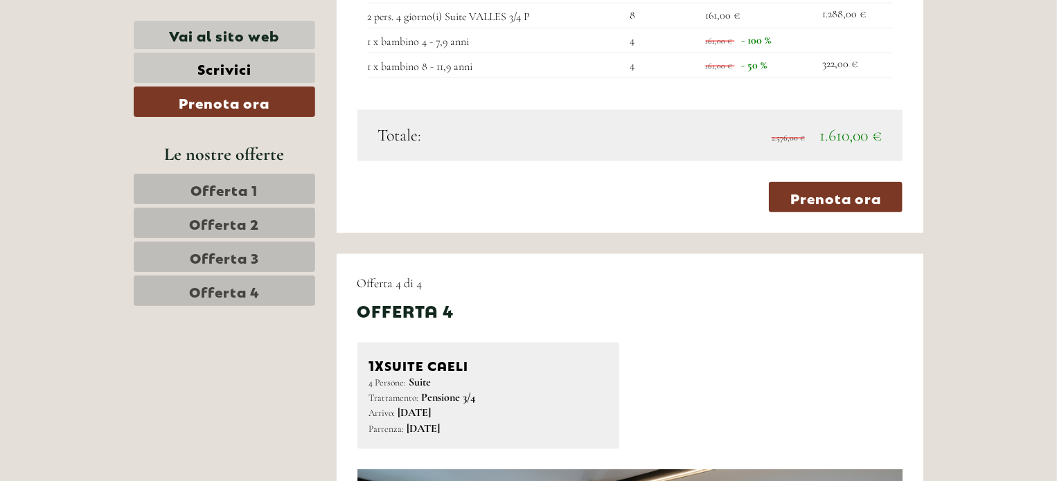
scroll to position [3632, 0]
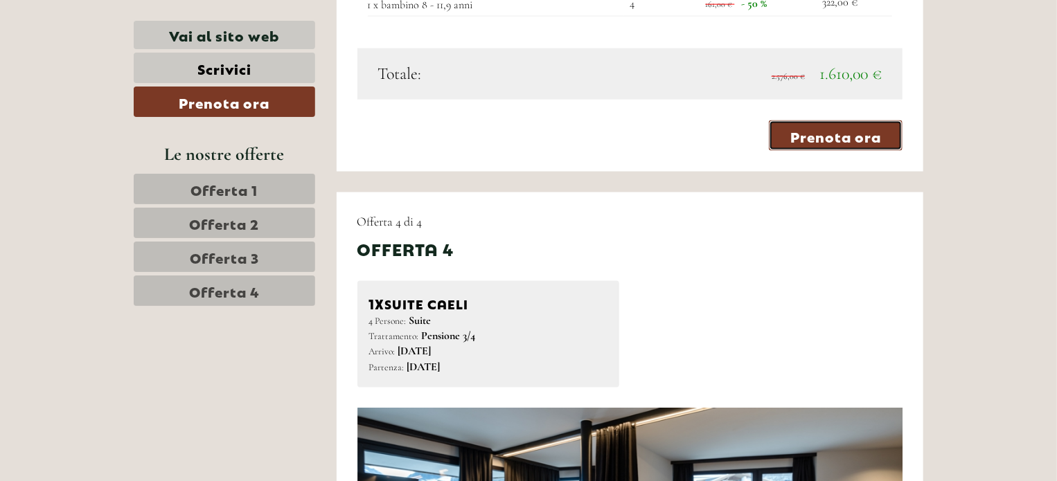
click at [825, 120] on link "Prenota ora" at bounding box center [835, 135] width 134 height 30
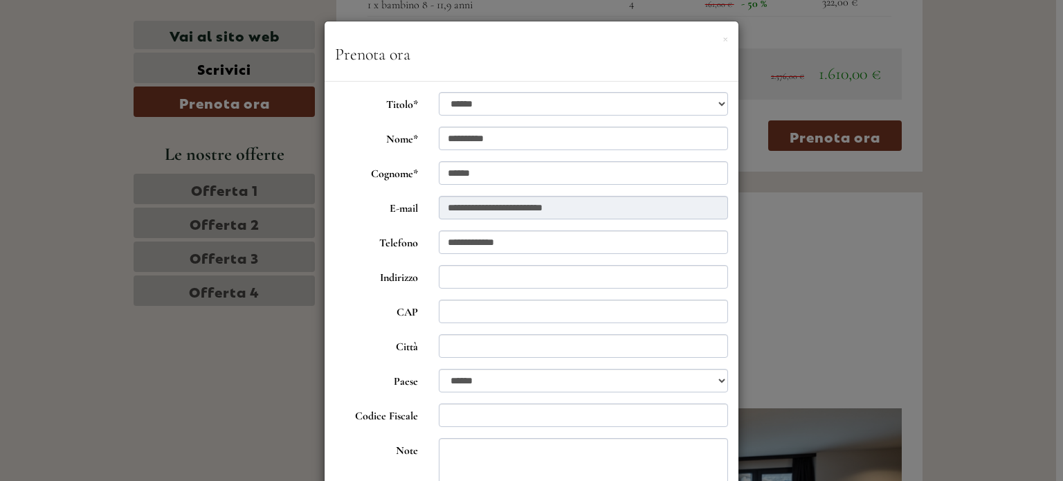
click at [1055, 135] on div "**********" at bounding box center [531, 240] width 1063 height 481
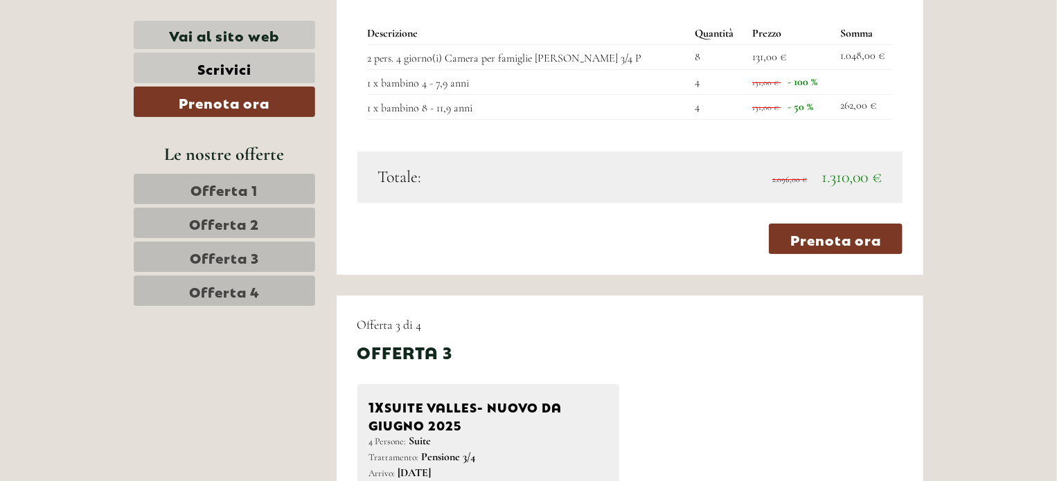
scroll to position [2497, 0]
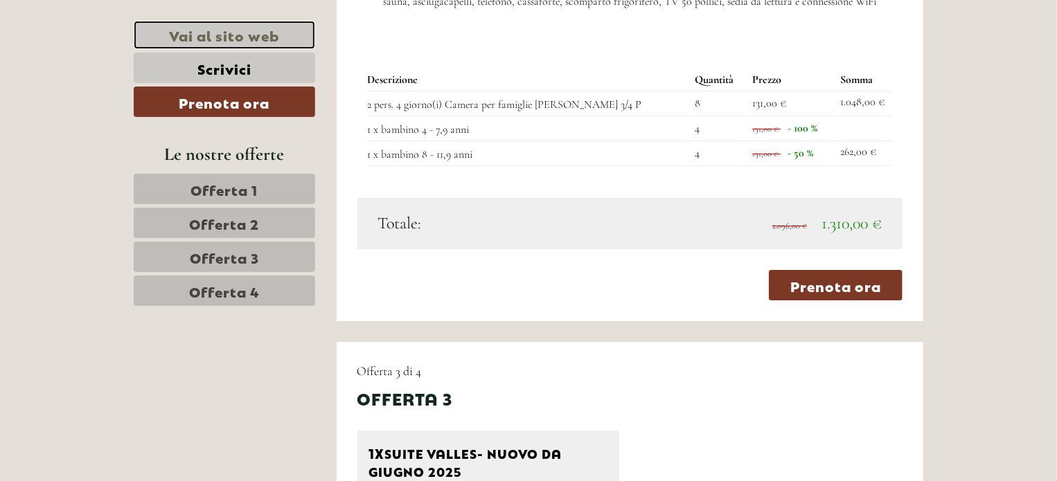
click at [244, 38] on link "Vai al sito web" at bounding box center [224, 35] width 181 height 28
